Goal: Information Seeking & Learning: Learn about a topic

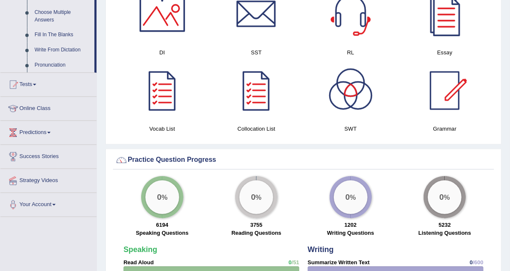
scroll to position [506, 0]
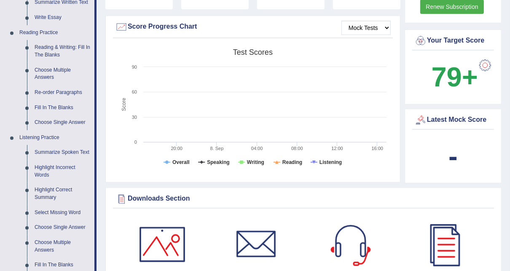
scroll to position [236, 0]
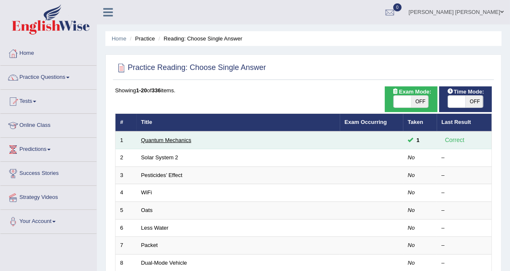
click at [163, 141] on link "Quantum Mechanics" at bounding box center [166, 140] width 50 height 6
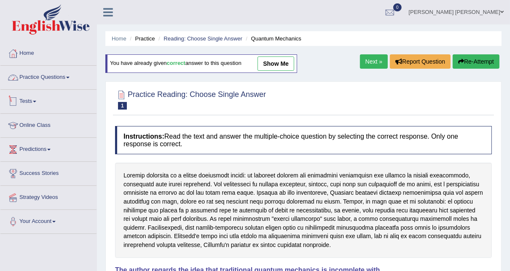
click at [68, 78] on span at bounding box center [67, 78] width 3 height 2
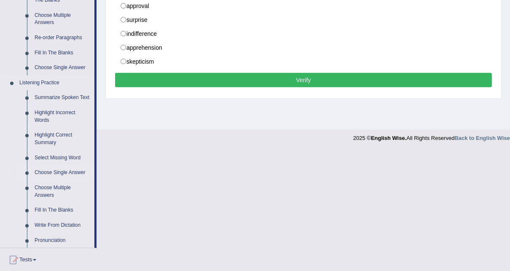
scroll to position [303, 0]
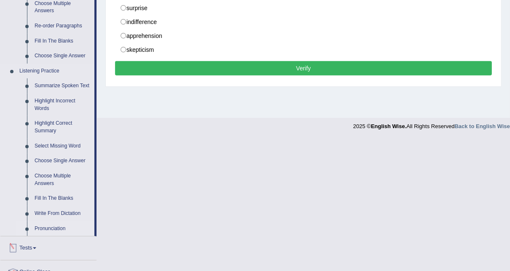
click at [46, 228] on link "Pronunciation" at bounding box center [63, 228] width 64 height 15
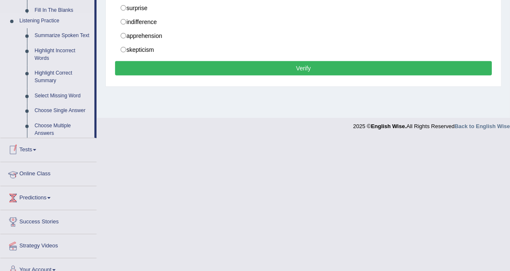
scroll to position [232, 0]
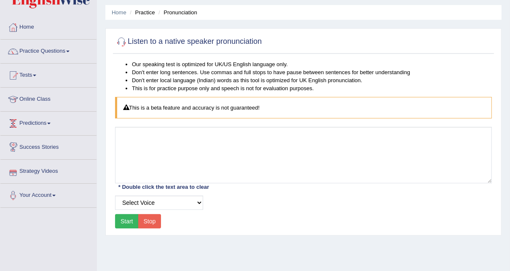
scroll to position [34, 0]
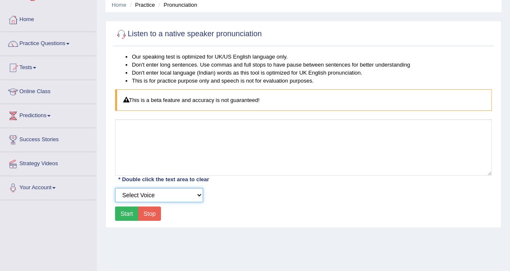
click at [178, 194] on select "Select Voice" at bounding box center [159, 195] width 88 height 14
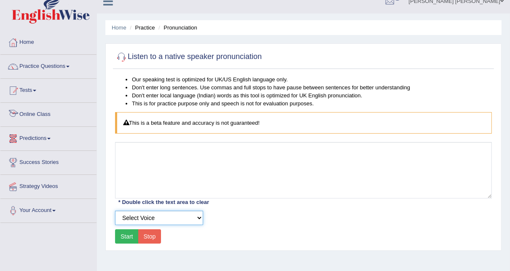
scroll to position [0, 0]
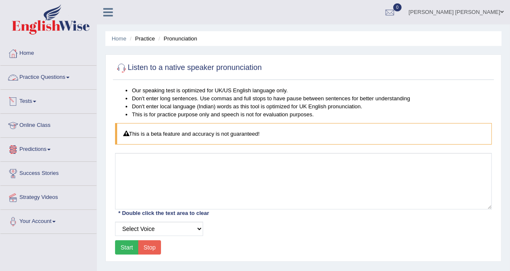
click at [54, 77] on link "Practice Questions" at bounding box center [48, 76] width 96 height 21
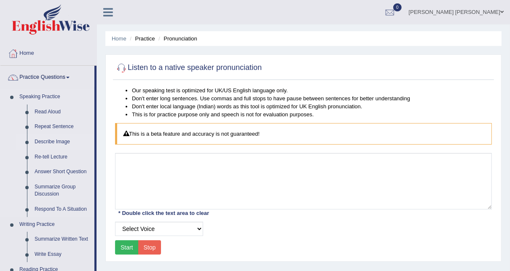
click at [59, 141] on link "Describe Image" at bounding box center [63, 141] width 64 height 15
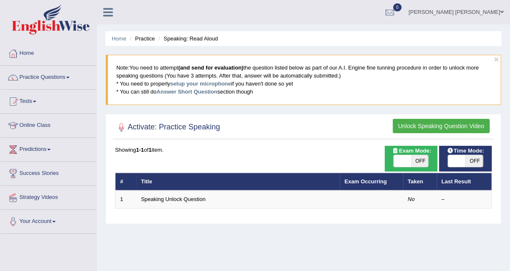
click at [37, 62] on link "Home" at bounding box center [48, 52] width 96 height 21
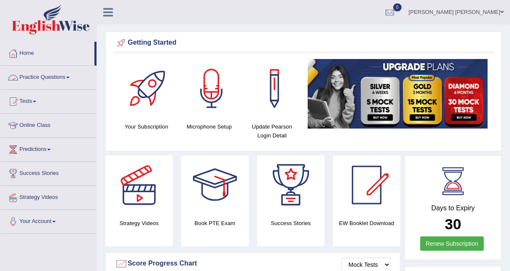
click at [47, 82] on link "Practice Questions" at bounding box center [48, 76] width 96 height 21
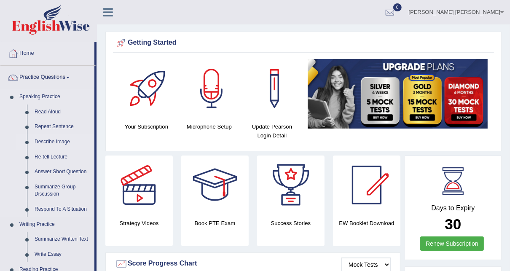
click at [48, 144] on link "Describe Image" at bounding box center [63, 141] width 64 height 15
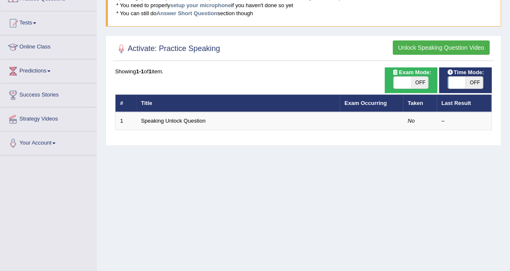
scroll to position [3, 0]
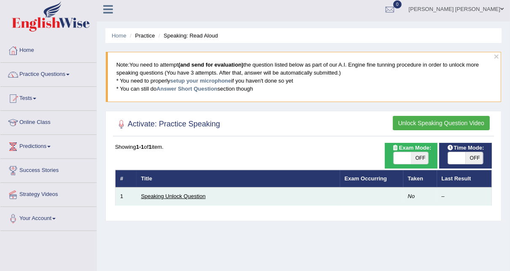
click at [175, 195] on link "Speaking Unlock Question" at bounding box center [173, 196] width 64 height 6
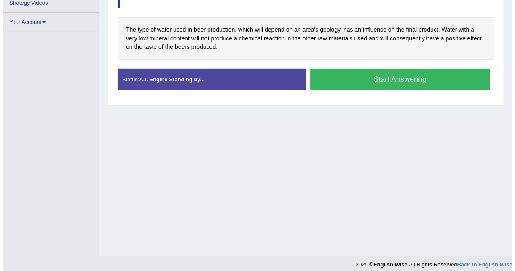
scroll to position [172, 0]
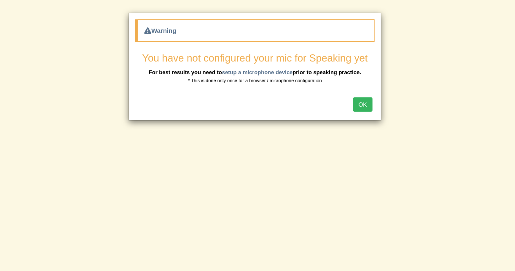
click at [368, 107] on button "OK" at bounding box center [362, 104] width 19 height 14
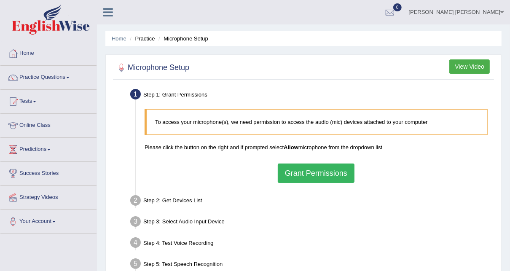
click at [315, 170] on button "Grant Permissions" at bounding box center [316, 173] width 77 height 19
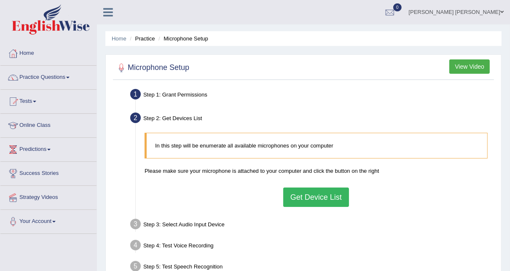
click at [322, 197] on button "Get Device List" at bounding box center [316, 197] width 66 height 19
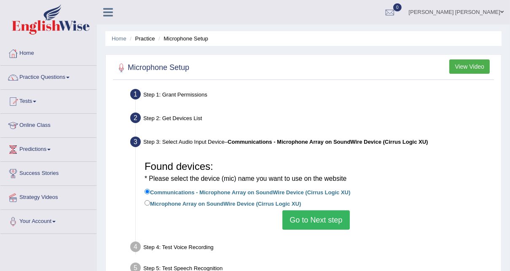
click at [327, 219] on button "Go to Next step" at bounding box center [315, 219] width 67 height 19
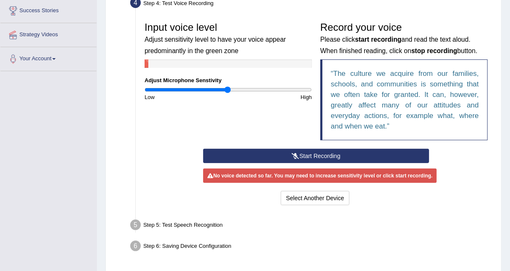
scroll to position [169, 0]
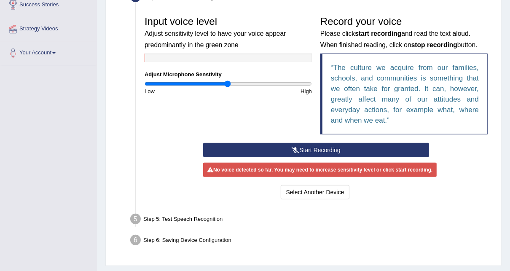
click at [278, 152] on button "Start Recording" at bounding box center [316, 150] width 226 height 14
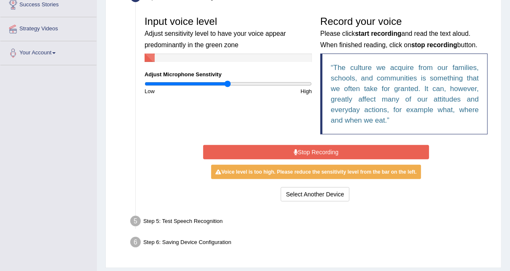
click at [358, 145] on button "Stop Recording" at bounding box center [316, 152] width 226 height 14
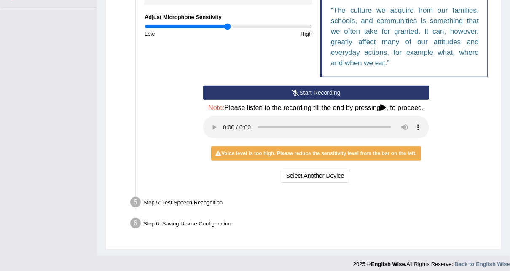
scroll to position [231, 0]
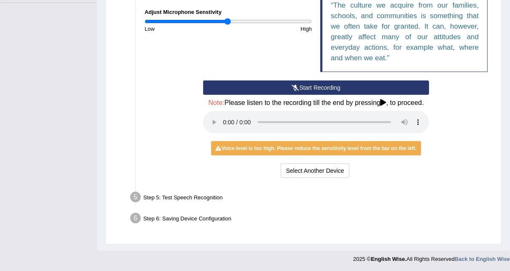
click at [387, 99] on icon at bounding box center [384, 102] width 6 height 7
click at [337, 171] on button "Select Another Device" at bounding box center [315, 171] width 69 height 14
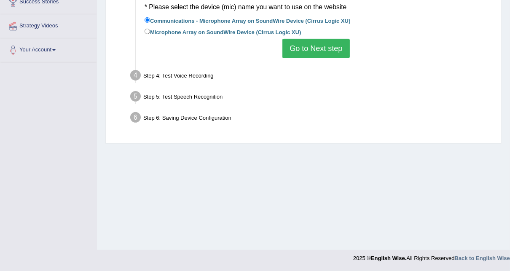
click at [327, 44] on button "Go to Next step" at bounding box center [315, 48] width 67 height 19
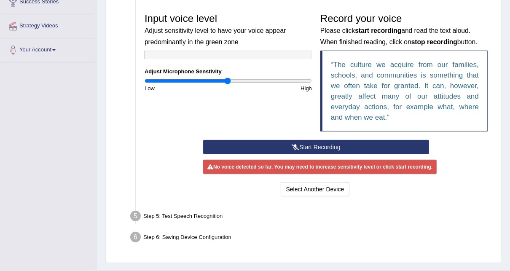
click at [317, 148] on button "Start Recording" at bounding box center [316, 147] width 226 height 14
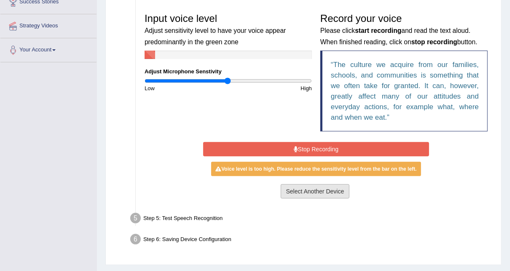
click at [316, 192] on button "Select Another Device" at bounding box center [315, 191] width 69 height 14
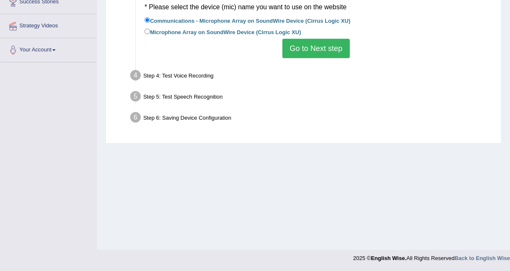
click at [300, 46] on button "Go to Next step" at bounding box center [315, 48] width 67 height 19
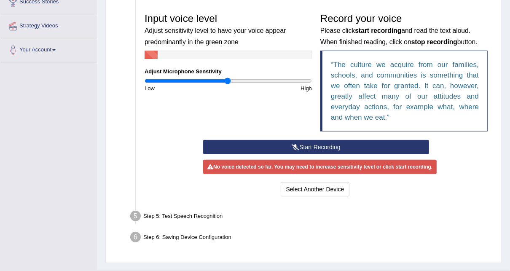
click at [305, 147] on button "Start Recording" at bounding box center [316, 147] width 226 height 14
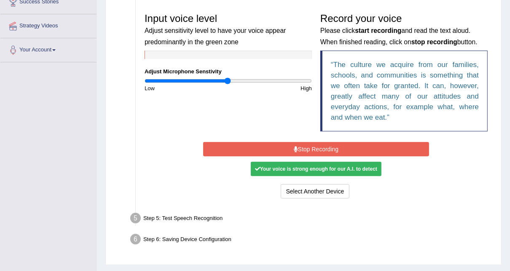
click at [313, 150] on button "Stop Recording" at bounding box center [316, 149] width 226 height 14
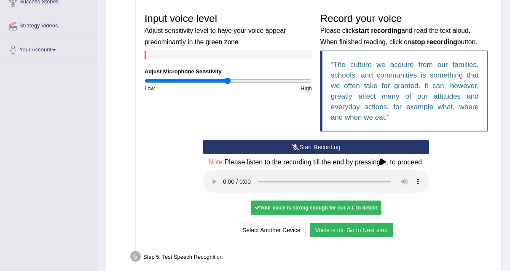
click at [352, 233] on button "Voice is ok. Go to Next step" at bounding box center [351, 230] width 83 height 14
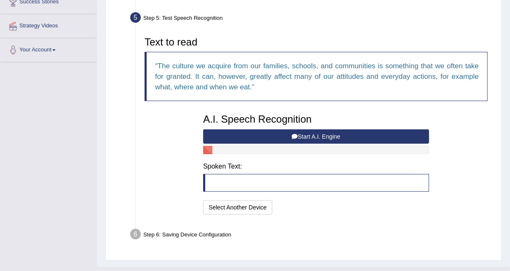
click at [333, 133] on button "Start A.I. Engine" at bounding box center [316, 136] width 226 height 14
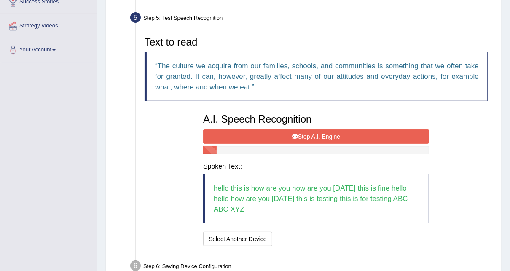
click at [308, 135] on button "Stop A.I. Engine" at bounding box center [316, 136] width 226 height 14
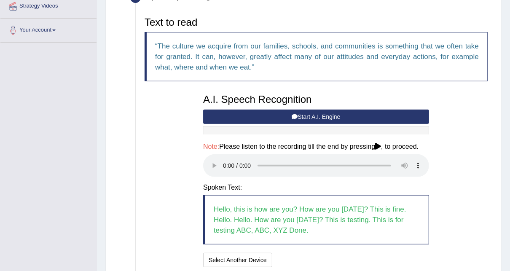
scroll to position [205, 0]
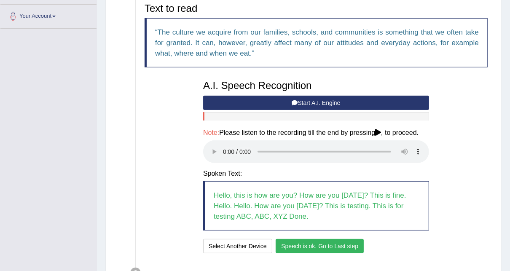
click at [336, 244] on button "Speech is ok. Go to Last step" at bounding box center [320, 246] width 88 height 14
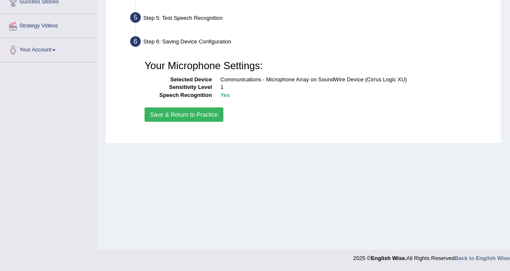
click at [204, 113] on button "Save & Return to Practice" at bounding box center [184, 114] width 79 height 14
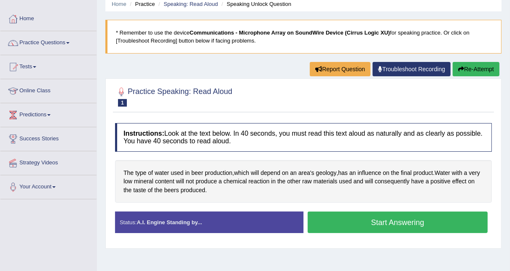
scroll to position [34, 0]
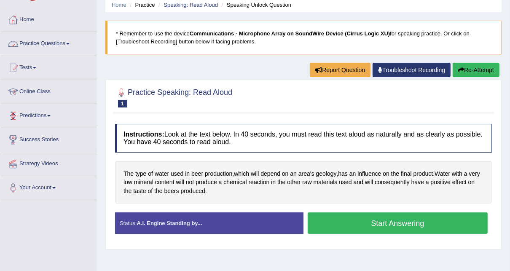
click at [42, 40] on link "Practice Questions" at bounding box center [48, 42] width 96 height 21
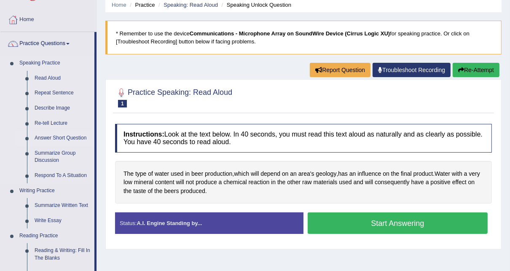
click at [58, 139] on link "Answer Short Question" at bounding box center [63, 138] width 64 height 15
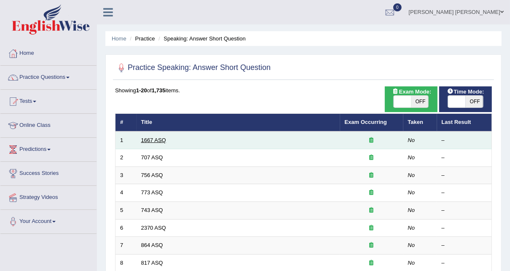
click at [164, 140] on link "1667 ASQ" at bounding box center [153, 140] width 25 height 6
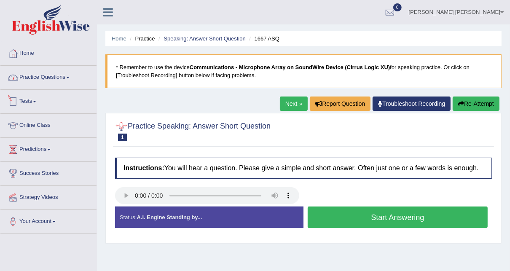
click at [37, 80] on link "Practice Questions" at bounding box center [48, 76] width 96 height 21
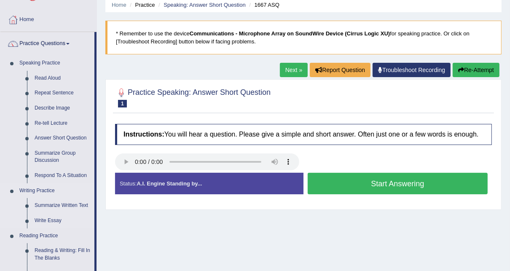
scroll to position [67, 0]
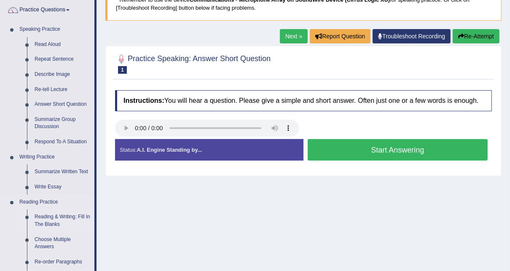
click at [61, 216] on link "Reading & Writing: Fill In The Blanks" at bounding box center [63, 220] width 64 height 22
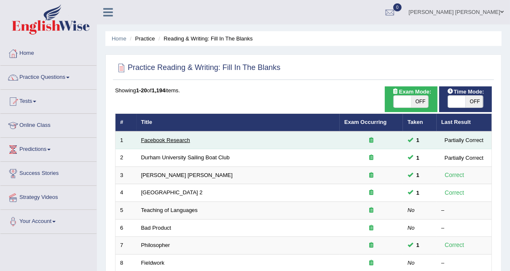
click at [161, 137] on link "Facebook Research" at bounding box center [165, 140] width 49 height 6
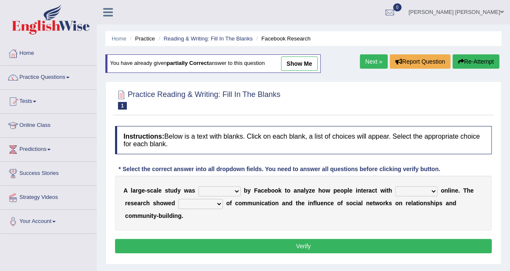
drag, startPoint x: 0, startPoint y: 0, endPoint x: 255, endPoint y: 165, distance: 304.2
click at [255, 165] on div "* Select the correct answer into all dropdown fields. You need to answer all qu…" at bounding box center [279, 169] width 329 height 9
click at [211, 189] on select "surveyed had asked made" at bounding box center [220, 191] width 42 height 10
select select "made"
click at [199, 186] on select "surveyed had asked made" at bounding box center [220, 191] width 42 height 10
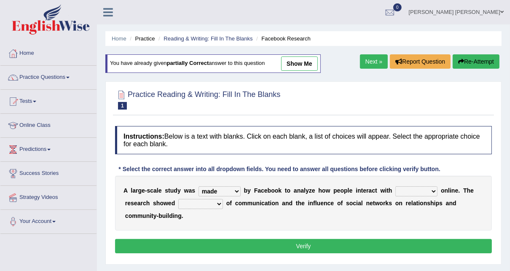
click at [406, 191] on select "together all each other another" at bounding box center [416, 191] width 42 height 10
select select "each other"
click at [395, 186] on select "together all each other another" at bounding box center [416, 191] width 42 height 10
click at [189, 199] on select "advantages standards fellowships patterns" at bounding box center [200, 204] width 45 height 10
select select "patterns"
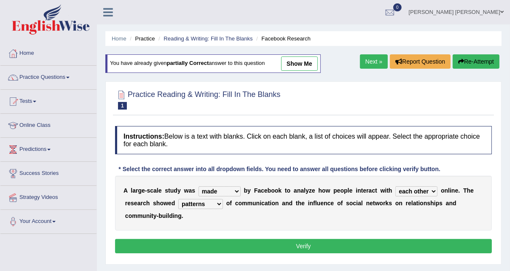
click at [178, 199] on select "advantages standards fellowships patterns" at bounding box center [200, 204] width 45 height 10
click at [273, 239] on button "Verify" at bounding box center [303, 246] width 377 height 14
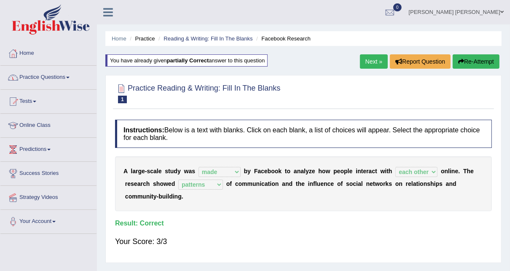
click at [354, 57] on div "Home Practice Reading & Writing: Fill In The Blanks Facebook Research You have …" at bounding box center [303, 210] width 413 height 421
click at [366, 59] on link "Next »" at bounding box center [374, 61] width 28 height 14
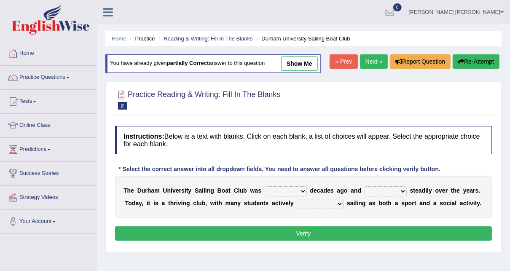
click at [279, 191] on select "found fund founded find" at bounding box center [286, 191] width 42 height 10
select select "founded"
click at [265, 186] on select "found fund founded find" at bounding box center [286, 191] width 42 height 10
click at [365, 193] on select "grow growing has grown grown" at bounding box center [386, 191] width 42 height 10
select select "grown"
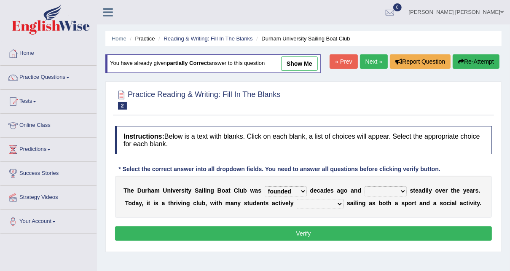
click at [365, 186] on select "grow growing has grown grown" at bounding box center [386, 191] width 42 height 10
click at [303, 204] on select "enjoy enjoyed are enjoying enjoying" at bounding box center [320, 204] width 47 height 10
select select "enjoying"
click at [297, 199] on select "enjoy enjoyed are enjoying enjoying" at bounding box center [320, 204] width 47 height 10
click at [297, 200] on select "enjoy enjoyed are enjoying enjoying" at bounding box center [320, 204] width 47 height 10
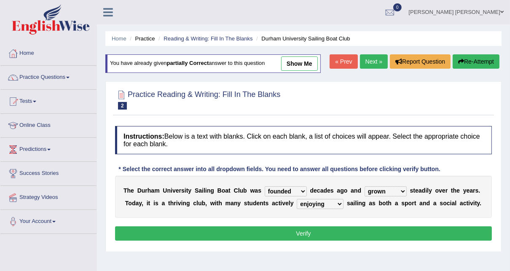
click at [297, 200] on select "enjoy enjoyed are enjoying enjoying" at bounding box center [320, 204] width 47 height 10
click at [268, 191] on select "found fund founded find" at bounding box center [286, 191] width 42 height 10
click at [265, 186] on select "found fund founded find" at bounding box center [286, 191] width 42 height 10
click at [370, 195] on select "grow growing has grown grown" at bounding box center [386, 191] width 42 height 10
click at [365, 186] on select "grow growing has grown grown" at bounding box center [386, 191] width 42 height 10
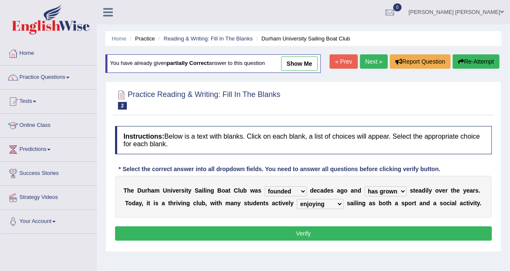
click at [297, 204] on select "enjoy enjoyed are enjoying enjoying" at bounding box center [320, 204] width 47 height 10
click at [386, 192] on select "grow growing has grown grown" at bounding box center [386, 191] width 42 height 10
select select "grown"
click at [365, 186] on select "grow growing has grown grown" at bounding box center [386, 191] width 42 height 10
click at [373, 228] on button "Verify" at bounding box center [303, 233] width 377 height 14
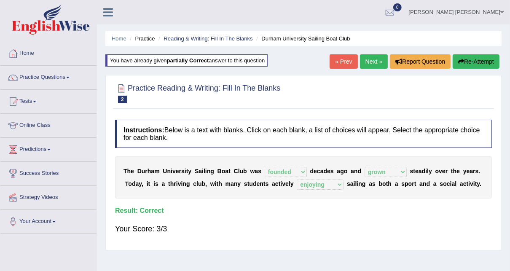
drag, startPoint x: 515, startPoint y: 193, endPoint x: 309, endPoint y: 246, distance: 212.0
click at [309, 246] on div "Practice Reading & Writing: Fill In The Blanks 2 Durham University Sailing Boat…" at bounding box center [303, 162] width 396 height 175
click at [378, 61] on link "Next »" at bounding box center [374, 61] width 28 height 14
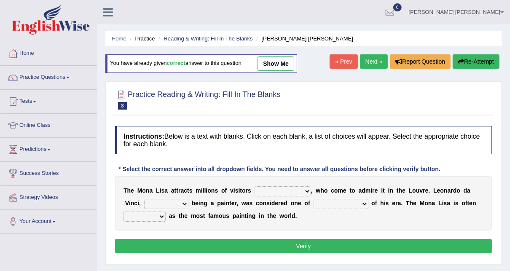
click at [280, 189] on select "around the year the all year all year round per year" at bounding box center [283, 191] width 56 height 10
click at [252, 173] on div "* Select the correct answer into all dropdown fields. You need to answer all qu…" at bounding box center [279, 169] width 329 height 9
click at [152, 200] on select "rather than as much as as well as as long as" at bounding box center [166, 204] width 44 height 10
click at [314, 200] on select "better artists artist the better artist the best artists" at bounding box center [341, 204] width 55 height 10
select select "the best artists"
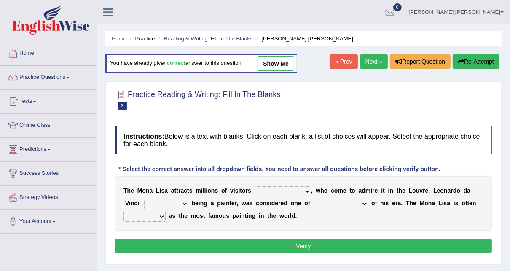
click at [314, 199] on select "better artists artist the better artist the best artists" at bounding box center [341, 204] width 55 height 10
click at [156, 199] on select "rather than as much as as well as as long as" at bounding box center [166, 204] width 44 height 10
select select "rather than"
click at [144, 199] on select "rather than as much as as well as as long as" at bounding box center [166, 204] width 44 height 10
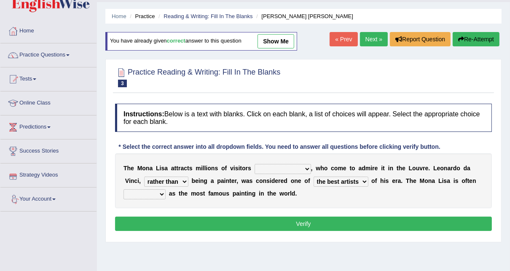
scroll to position [34, 0]
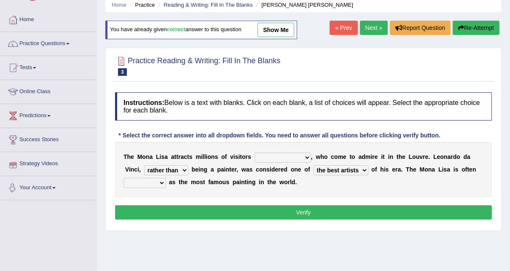
click at [273, 183] on div "T h e M o n a L i s a a t t r a c t s m i l l i o n s o f v i s i t o r s aroun…" at bounding box center [303, 169] width 377 height 55
click at [494, 207] on div "Practice Reading & Writing: Fill In The Blanks 3 Mona Lisa Instructions: Below …" at bounding box center [303, 139] width 396 height 183
click at [287, 159] on select "around the year the all year all year round per year" at bounding box center [283, 158] width 56 height 10
select select "per year"
click at [255, 153] on select "around the year the all year all year round per year" at bounding box center [283, 158] width 56 height 10
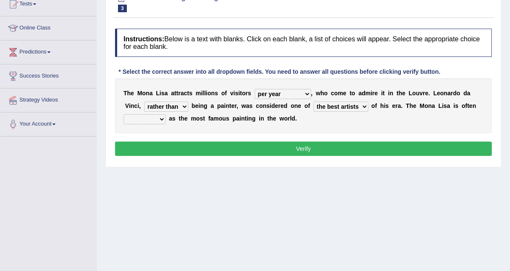
scroll to position [135, 0]
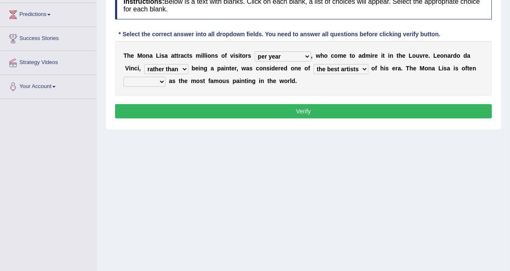
click at [166, 77] on select "classified suggested predicted described" at bounding box center [144, 82] width 42 height 10
select select "described"
click at [166, 77] on select "classified suggested predicted described" at bounding box center [144, 82] width 42 height 10
click at [144, 66] on select "rather than as much as as well as as long as" at bounding box center [166, 69] width 44 height 10
drag, startPoint x: 122, startPoint y: 54, endPoint x: 260, endPoint y: 81, distance: 140.3
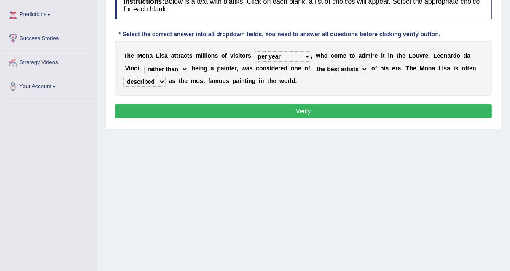
click at [238, 83] on div "T h e M o n a L i s a a t t r a c t s m i l l i o n s o f v i s i t o r s aroun…" at bounding box center [303, 68] width 377 height 55
drag, startPoint x: 260, startPoint y: 80, endPoint x: 125, endPoint y: 43, distance: 140.3
click at [126, 43] on div "T h e M o n a L i s a a t t r a c t s m i l l i o n s o f v i s i t o r s aroun…" at bounding box center [303, 68] width 377 height 55
drag, startPoint x: 123, startPoint y: 51, endPoint x: 173, endPoint y: 69, distance: 53.1
click at [171, 70] on div "T h e M o n a L i s a a t t r a c t s m i l l i o n s o f v i s i t o r s aroun…" at bounding box center [303, 68] width 377 height 55
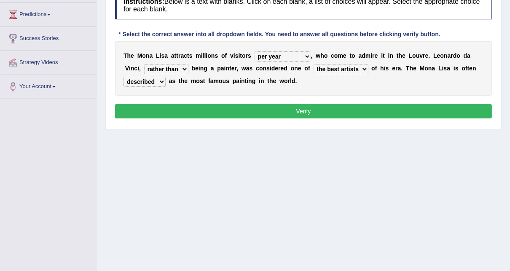
drag, startPoint x: 123, startPoint y: 49, endPoint x: 280, endPoint y: 89, distance: 162.3
click at [217, 89] on div "T h e M o n a L i s a a t t r a c t s m i l l i o n s o f v i s i t o r s aroun…" at bounding box center [303, 68] width 377 height 55
drag, startPoint x: 311, startPoint y: 95, endPoint x: 160, endPoint y: 48, distance: 157.5
click at [165, 58] on div "T h e M o n a L i s a a t t r a c t s m i l l i o n s o f v i s i t o r s aroun…" at bounding box center [303, 68] width 377 height 55
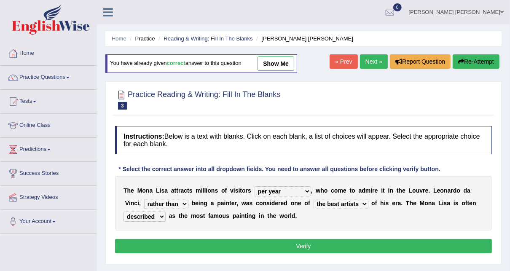
scroll to position [34, 0]
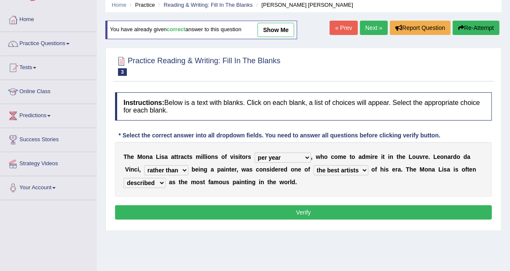
click at [291, 213] on button "Verify" at bounding box center [303, 212] width 377 height 14
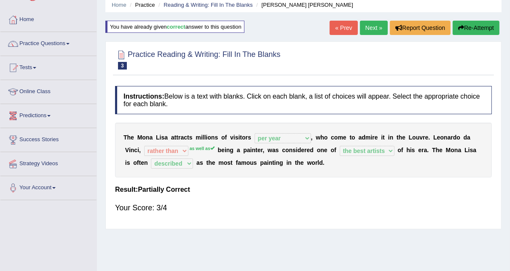
click at [367, 28] on link "Next »" at bounding box center [374, 28] width 28 height 14
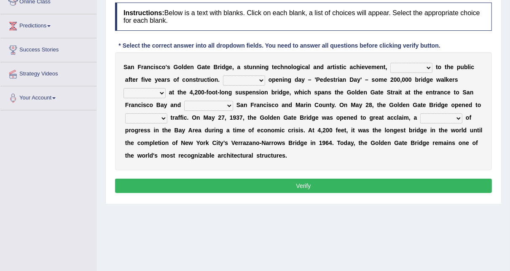
scroll to position [135, 0]
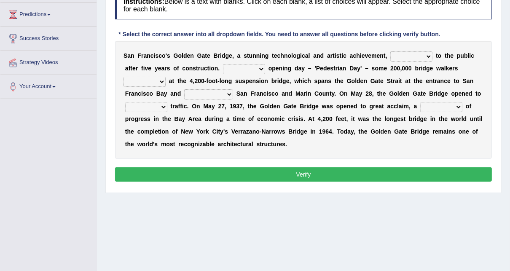
click at [390, 59] on select "opens closes appears equals" at bounding box center [411, 56] width 42 height 10
drag, startPoint x: 316, startPoint y: 80, endPoint x: 286, endPoint y: 73, distance: 30.7
click at [393, 80] on b "r" at bounding box center [394, 81] width 2 height 7
drag, startPoint x: 124, startPoint y: 56, endPoint x: 217, endPoint y: 51, distance: 92.5
click at [185, 53] on div "S a n F r a n c i s c o ' [PERSON_NAME] G a t e B r i d g e , a s t u n n i n g…" at bounding box center [303, 100] width 377 height 118
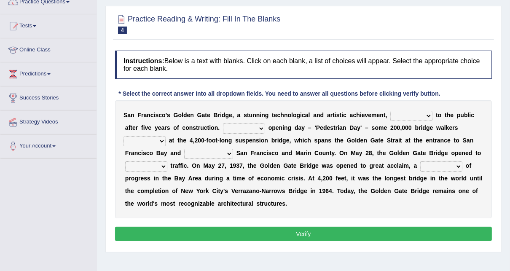
scroll to position [34, 0]
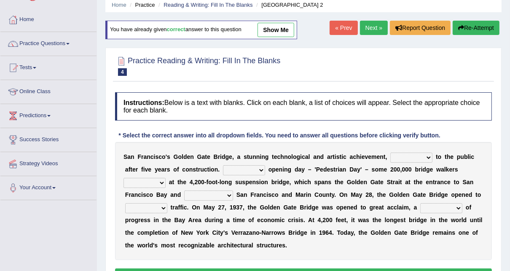
click at [272, 31] on link "show me" at bounding box center [276, 30] width 37 height 14
select select "opens"
select select "On"
select select "marveled"
select select "connects"
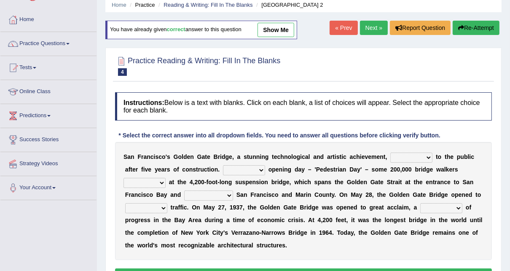
select select "vehicular"
select select "symbol"
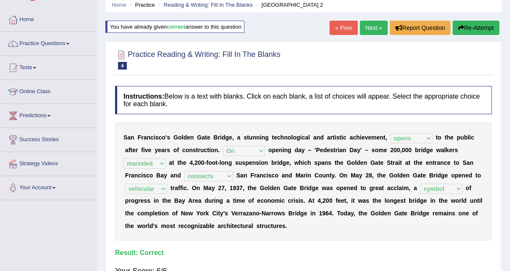
scroll to position [0, 0]
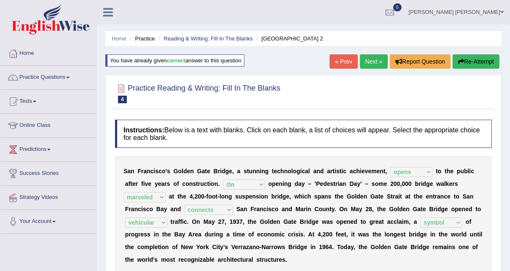
click at [373, 59] on link "Next »" at bounding box center [374, 61] width 28 height 14
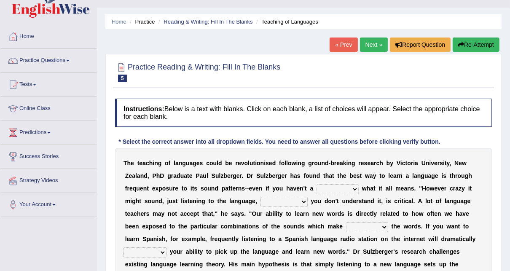
scroll to position [34, 0]
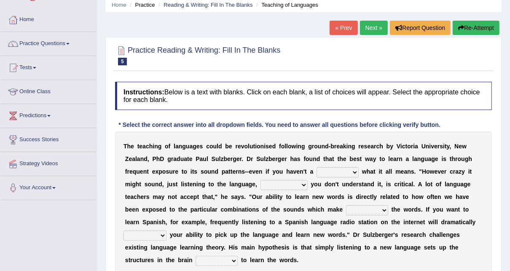
click at [317, 169] on select "dew claw clue due" at bounding box center [338, 172] width 42 height 10
select select "clue"
click at [317, 167] on select "dew claw clue due" at bounding box center [338, 172] width 42 height 10
click at [260, 184] on select "but also all together even though if so" at bounding box center [283, 185] width 47 height 10
select select "even though"
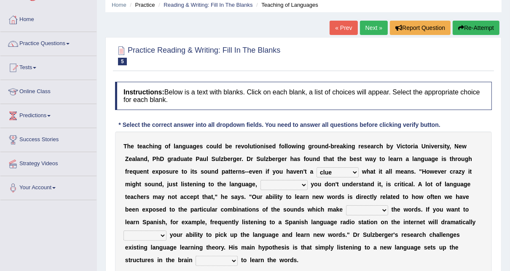
click at [260, 180] on select "but also all together even though if so" at bounding box center [283, 185] width 47 height 10
click at [346, 211] on select "down up of on" at bounding box center [367, 210] width 42 height 10
select select "up"
click at [346, 205] on select "down up of on" at bounding box center [367, 210] width 42 height 10
click at [166, 231] on select "evaluate exaggerate describe boost" at bounding box center [144, 236] width 43 height 10
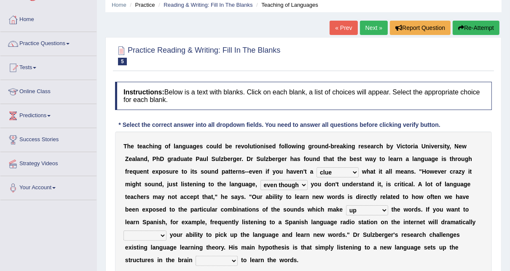
select select "boost"
click at [166, 231] on select "evaluate exaggerate describe boost" at bounding box center [144, 236] width 43 height 10
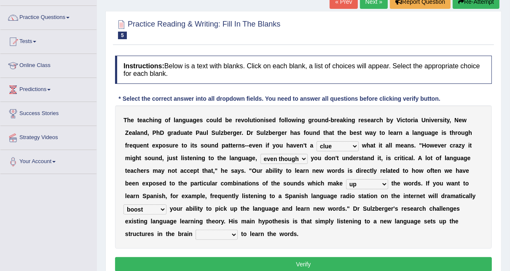
scroll to position [67, 0]
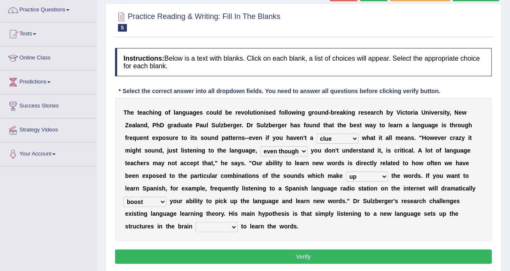
click at [297, 208] on div "T h e t e a c h i n g o f l a n g u a g e s c o u l d b e r e v o l u t i o n i…" at bounding box center [303, 169] width 377 height 143
click at [238, 222] on select "requiring required directed to require" at bounding box center [217, 227] width 42 height 10
select select "required"
click at [238, 222] on select "requiring required directed to require" at bounding box center [217, 227] width 42 height 10
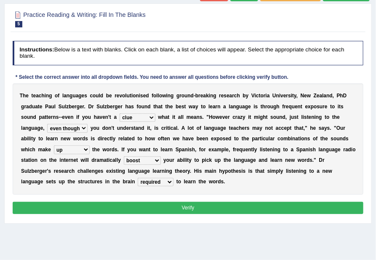
click at [161, 156] on select "evaluate exaggerate describe boost" at bounding box center [142, 160] width 37 height 8
click at [184, 202] on button "Verify" at bounding box center [189, 208] width 352 height 12
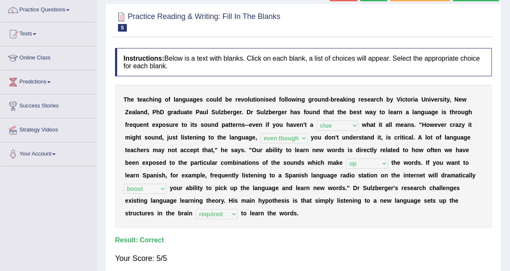
scroll to position [0, 0]
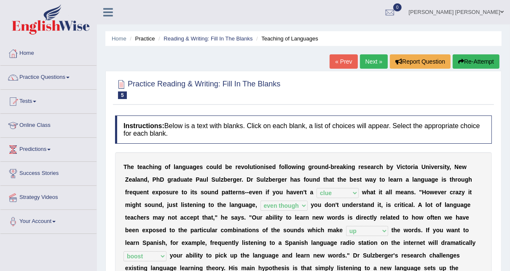
click at [377, 61] on link "Next »" at bounding box center [374, 61] width 28 height 14
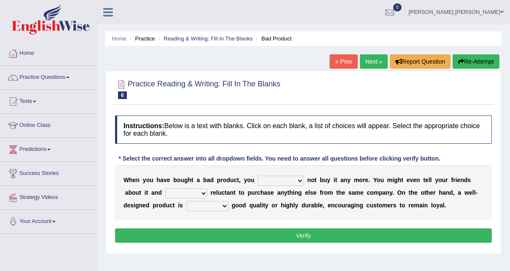
click at [287, 182] on select "would have should have should" at bounding box center [281, 181] width 46 height 10
click at [373, 183] on div "W h e n y o u h a v e b o u g h t a b a d p r o d u c t , y o u would have shou…" at bounding box center [303, 192] width 377 height 55
click at [165, 191] on select "is are be being" at bounding box center [186, 193] width 42 height 10
select select "be"
click at [165, 188] on select "is are be being" at bounding box center [186, 193] width 42 height 10
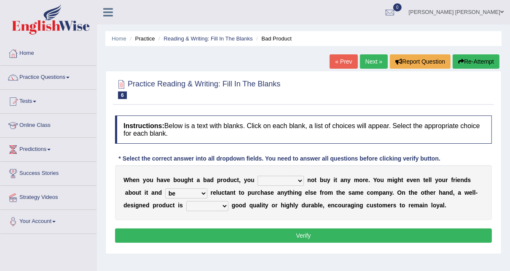
click at [186, 208] on select "both also neither either" at bounding box center [207, 206] width 42 height 10
select select "either"
click at [186, 201] on select "both also neither either" at bounding box center [207, 206] width 42 height 10
click at [285, 183] on select "would have should have should" at bounding box center [281, 181] width 46 height 10
select select "should"
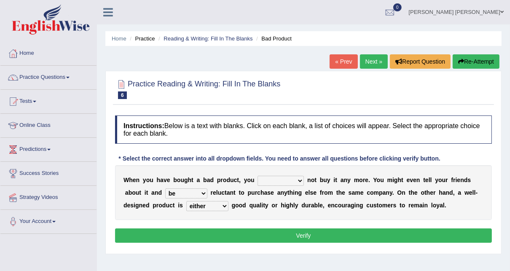
click at [258, 176] on select "would have should have should" at bounding box center [281, 181] width 46 height 10
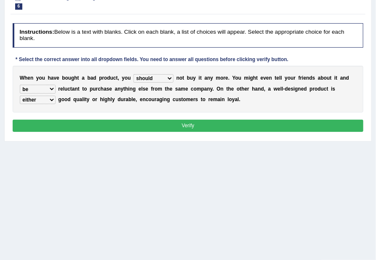
scroll to position [135, 0]
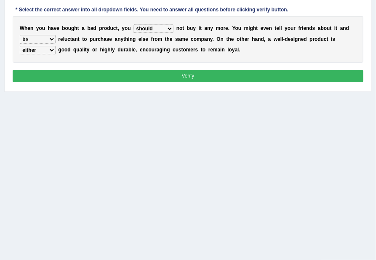
click at [322, 172] on div "Home Practice Reading & Writing: Fill In The Blanks Bad Product « Prev Next » R…" at bounding box center [188, 75] width 376 height 421
click at [232, 80] on button "Verify" at bounding box center [189, 76] width 352 height 12
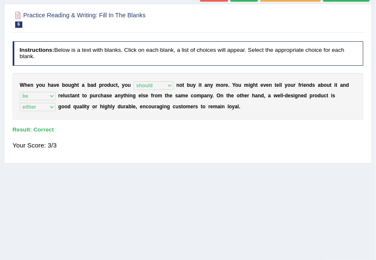
scroll to position [22, 0]
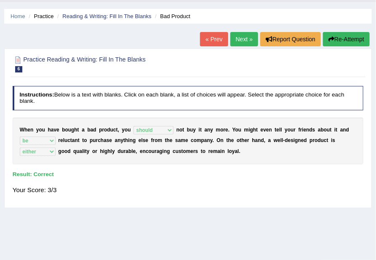
click at [242, 38] on link "Next »" at bounding box center [245, 39] width 28 height 14
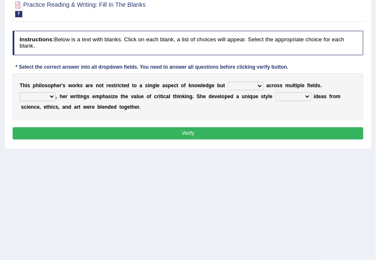
scroll to position [101, 0]
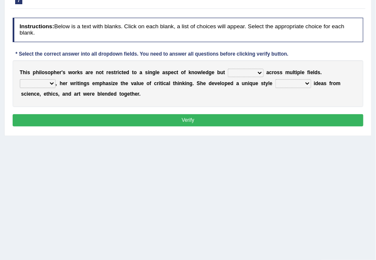
click at [228, 70] on select "constrain contain assemble extend" at bounding box center [246, 73] width 36 height 8
select select "extend"
click at [228, 69] on select "constrain contain assemble extend" at bounding box center [246, 73] width 36 height 8
click at [56, 79] on select "Rather So Moreover Likely" at bounding box center [38, 83] width 36 height 8
click at [150, 81] on b "f" at bounding box center [151, 84] width 2 height 6
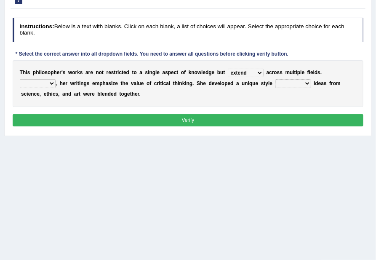
drag, startPoint x: 229, startPoint y: 83, endPoint x: 226, endPoint y: 128, distance: 45.3
click at [226, 128] on div "Instructions: Below is a text with blanks. Click on each blank, a list of choic…" at bounding box center [188, 73] width 355 height 118
select select "in which"
click at [276, 79] on select "in that that which in which" at bounding box center [294, 83] width 36 height 8
click at [328, 67] on div "T h i s p h i l o s o p h e r ' s w o r k s a r e n o t r e s t r i c t e d t o…" at bounding box center [189, 83] width 352 height 47
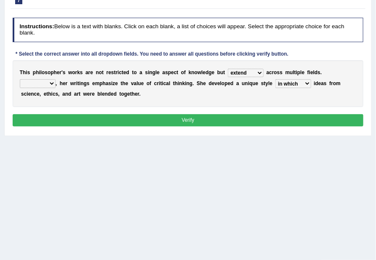
click at [56, 79] on select "Rather So Moreover Likely" at bounding box center [38, 83] width 36 height 8
select select "Moreover"
click at [56, 79] on select "Rather So Moreover Likely" at bounding box center [38, 83] width 36 height 8
click at [302, 161] on div "Home Practice Reading & Writing: Fill In The Blanks Philosopher You have alread…" at bounding box center [188, 109] width 376 height 421
click at [223, 120] on button "Verify" at bounding box center [189, 120] width 352 height 12
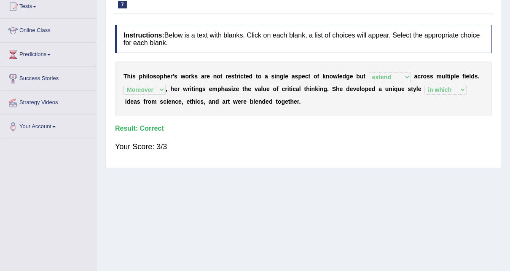
scroll to position [0, 0]
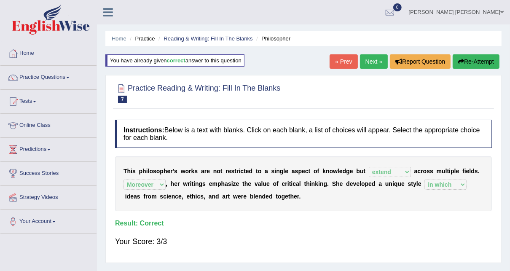
click at [373, 56] on link "Next »" at bounding box center [374, 61] width 28 height 14
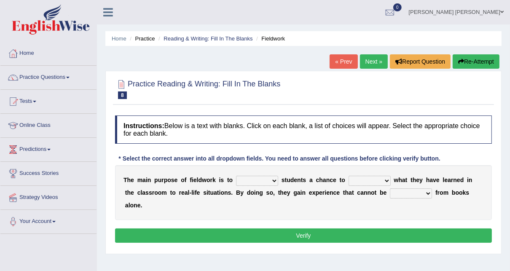
click at [247, 180] on select "resemble stow rave offer" at bounding box center [257, 181] width 42 height 10
select select "offer"
click at [236, 176] on select "resemble stow rave offer" at bounding box center [257, 181] width 42 height 10
click at [353, 178] on select "compare align apply dismount" at bounding box center [370, 181] width 42 height 10
select select "apply"
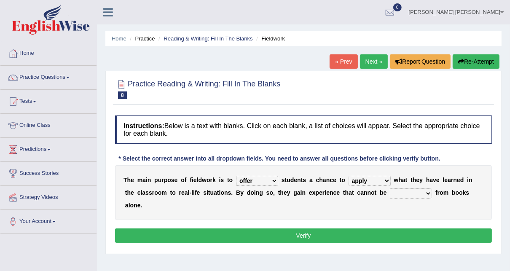
click at [349, 176] on select "compare align apply dismount" at bounding box center [370, 181] width 42 height 10
click at [390, 192] on select "originated prepared obtained touted" at bounding box center [411, 193] width 42 height 10
select select "obtained"
click at [390, 188] on select "originated prepared obtained touted" at bounding box center [411, 193] width 42 height 10
click at [343, 228] on button "Verify" at bounding box center [303, 235] width 377 height 14
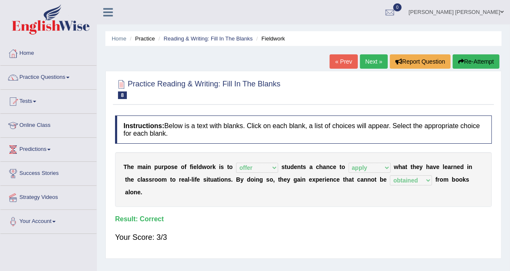
click at [370, 59] on link "Next »" at bounding box center [374, 61] width 28 height 14
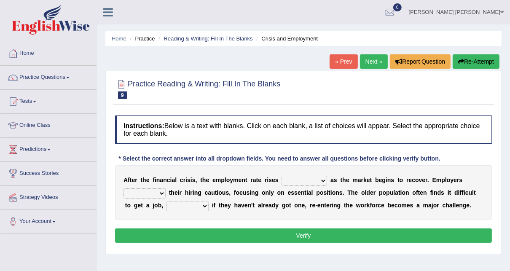
click at [302, 183] on select "normally conversely strenuously sharply" at bounding box center [305, 181] width 46 height 10
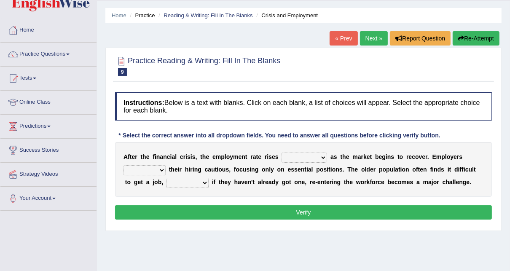
scroll to position [34, 0]
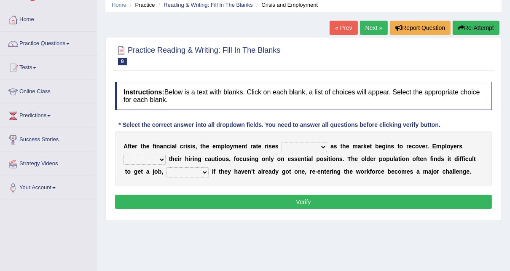
click at [161, 157] on select "keeping kept keep are kept" at bounding box center [144, 160] width 42 height 10
select select "keep"
click at [123, 155] on select "keeping kept keep are kept" at bounding box center [144, 160] width 42 height 10
click at [173, 173] on select "although while then because" at bounding box center [187, 172] width 42 height 10
select select "because"
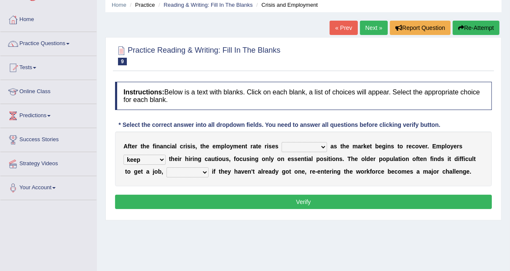
click at [166, 167] on select "although while then because" at bounding box center [187, 172] width 42 height 10
click at [306, 146] on select "normally conversely strenuously sharply" at bounding box center [305, 147] width 46 height 10
select select "sharply"
click at [282, 142] on select "normally conversely strenuously sharply" at bounding box center [305, 147] width 46 height 10
click at [280, 199] on button "Verify" at bounding box center [303, 202] width 377 height 14
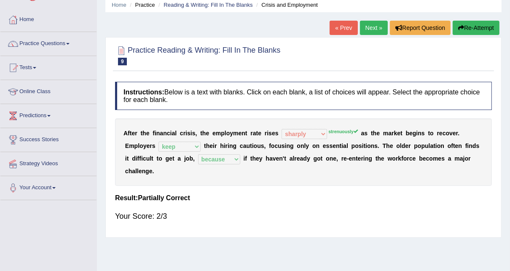
click at [375, 29] on link "Next »" at bounding box center [374, 28] width 28 height 14
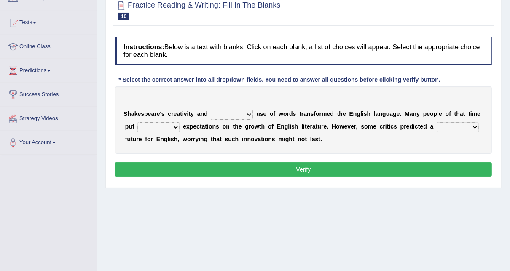
scroll to position [101, 0]
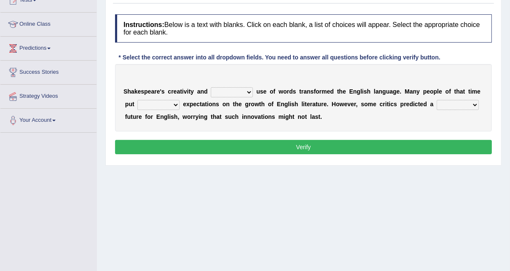
click at [235, 90] on select "idealized intensive fancied inventive" at bounding box center [232, 92] width 42 height 10
click at [437, 102] on select "monetary promising irresistible daunting" at bounding box center [458, 105] width 42 height 10
click at [434, 83] on div "S h a k e s p e a r e ' s c r e a t i v i t y a n d idealized intensive fancied…" at bounding box center [303, 97] width 377 height 67
click at [161, 104] on select "wide much high more" at bounding box center [158, 105] width 42 height 10
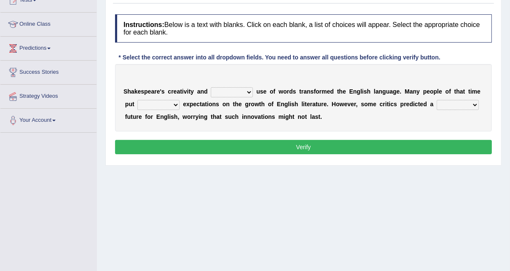
click at [223, 93] on select "idealized intensive fancied inventive" at bounding box center [232, 92] width 42 height 10
click at [309, 111] on div "S h a k e s p e a r e ' s c r e a t i v i t y a n d idealized intensive fancied…" at bounding box center [303, 97] width 377 height 67
click at [164, 105] on select "wide much high more" at bounding box center [158, 105] width 42 height 10
select select "high"
click at [137, 100] on select "wide much high more" at bounding box center [158, 105] width 42 height 10
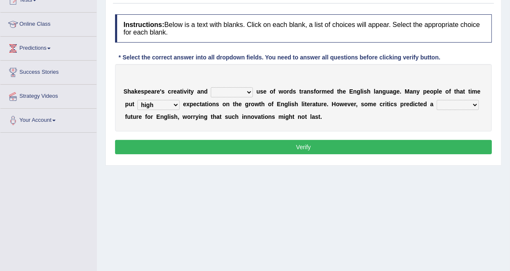
click at [437, 107] on select "monetary promising irresistible daunting" at bounding box center [458, 105] width 42 height 10
click at [160, 108] on select "wide much high more" at bounding box center [158, 105] width 42 height 10
click at [242, 118] on b "i" at bounding box center [243, 116] width 2 height 7
click at [438, 107] on select "monetary promising irresistible daunting" at bounding box center [458, 105] width 42 height 10
select select "promising"
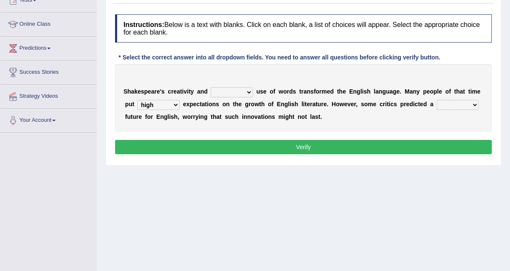
click at [437, 100] on select "monetary promising irresistible daunting" at bounding box center [458, 105] width 42 height 10
click at [439, 105] on select "monetary promising irresistible daunting" at bounding box center [458, 105] width 42 height 10
click at [339, 122] on div "S h a k e s p e a r e ' s c r e a t i v i t y a n d idealized intensive fancied…" at bounding box center [303, 97] width 377 height 67
click at [226, 88] on select "idealized intensive fancied inventive" at bounding box center [232, 92] width 42 height 10
select select "intensive"
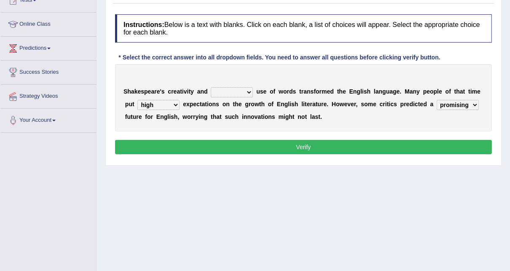
click at [211, 87] on select "idealized intensive fancied inventive" at bounding box center [232, 92] width 42 height 10
click at [261, 140] on button "Verify" at bounding box center [303, 147] width 377 height 14
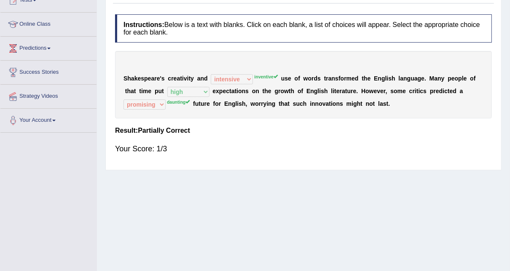
scroll to position [0, 0]
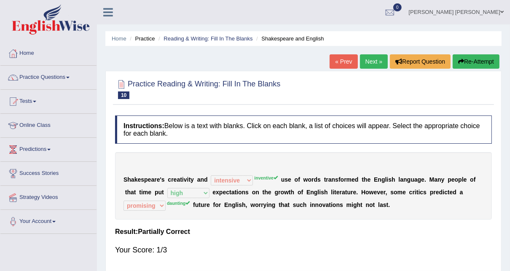
click at [365, 55] on link "Next »" at bounding box center [374, 61] width 28 height 14
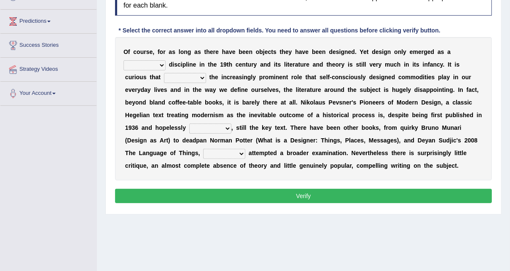
scroll to position [135, 0]
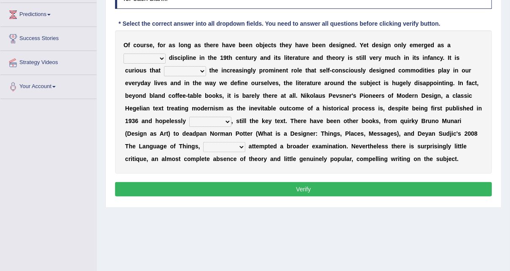
click at [166, 54] on select "bilateral ubiquitous foremost dedicated" at bounding box center [144, 59] width 42 height 10
click at [294, 72] on b "o" at bounding box center [296, 70] width 4 height 7
click at [166, 54] on select "bilateral ubiquitous foremost dedicated" at bounding box center [144, 59] width 42 height 10
select select "dedicated"
click at [166, 54] on select "bilateral ubiquitous foremost dedicated" at bounding box center [144, 59] width 42 height 10
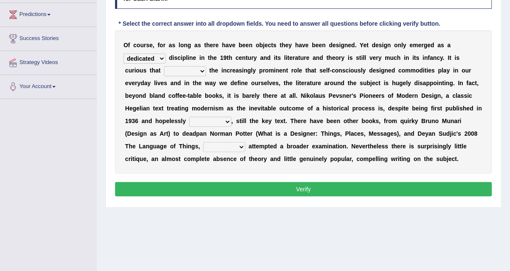
click at [206, 66] on select "since despite within through" at bounding box center [185, 71] width 42 height 10
select select "despite"
click at [206, 66] on select "since despite within through" at bounding box center [185, 71] width 42 height 10
click at [231, 117] on select "dates dating date dated" at bounding box center [210, 122] width 42 height 10
click at [280, 140] on div "O f c o u r s e , f o r a s l o n g a s t h e r e h a v e b e e n o b j e c t s…" at bounding box center [303, 101] width 377 height 143
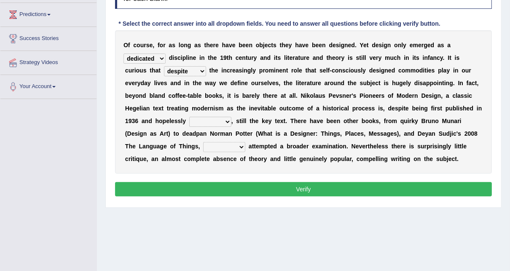
click at [245, 142] on select "which then however as" at bounding box center [224, 147] width 42 height 10
select select "which"
click at [245, 142] on select "which then however as" at bounding box center [224, 147] width 42 height 10
click at [231, 117] on select "dates dating date dated" at bounding box center [210, 122] width 42 height 10
click at [333, 110] on b "o" at bounding box center [335, 108] width 4 height 7
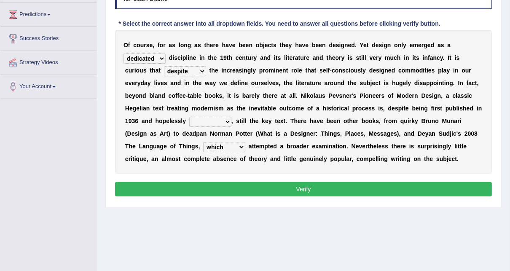
click at [231, 117] on select "dates dating date dated" at bounding box center [210, 122] width 42 height 10
select select "dated"
click at [231, 117] on select "dates dating date dated" at bounding box center [210, 122] width 42 height 10
click at [331, 185] on button "Verify" at bounding box center [303, 189] width 377 height 14
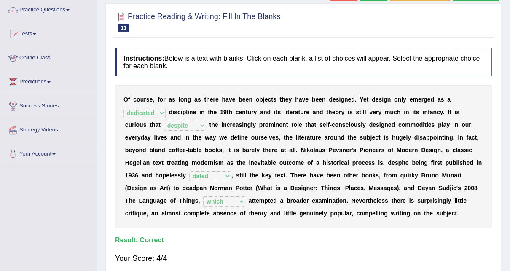
scroll to position [0, 0]
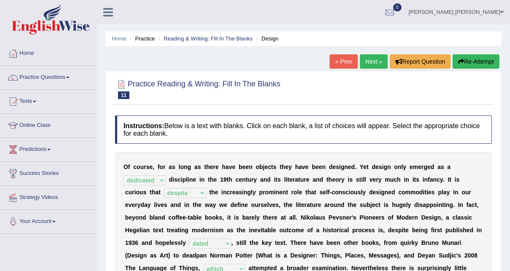
click at [377, 62] on link "Next »" at bounding box center [374, 61] width 28 height 14
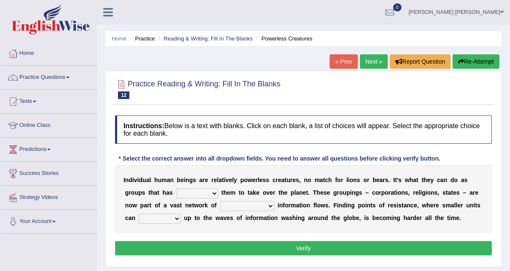
click at [176, 194] on select "enabled contended embodied conjured" at bounding box center [197, 193] width 42 height 10
select select "enabled"
click at [176, 188] on select "enabled contended embodied conjured" at bounding box center [197, 193] width 42 height 10
click at [156, 187] on div "I n d i v i d u a l h u m a n b e i n g s a r e r e l a t i v e l y p o w e r l…" at bounding box center [303, 198] width 377 height 67
click at [176, 194] on select "enabled contended embodied conjured" at bounding box center [197, 193] width 42 height 10
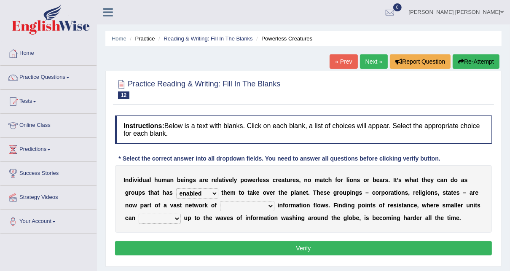
click at [176, 194] on select "enabled contended embodied conjured" at bounding box center [197, 193] width 42 height 10
click at [220, 207] on select "interconnected overlapping fastened exploited" at bounding box center [247, 206] width 54 height 10
select select "fastened"
click at [220, 201] on select "interconnected overlapping fastened exploited" at bounding box center [247, 206] width 54 height 10
click at [181, 214] on select "stand raise hail pump" at bounding box center [160, 219] width 42 height 10
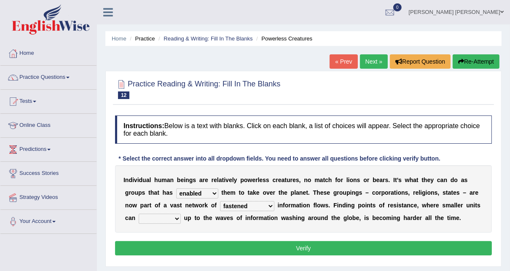
select select "raise"
click at [181, 214] on select "stand raise hail pump" at bounding box center [160, 219] width 42 height 10
click at [176, 194] on select "enabled contended embodied conjured" at bounding box center [197, 193] width 42 height 10
click at [176, 191] on select "enabled contended embodied conjured" at bounding box center [197, 193] width 42 height 10
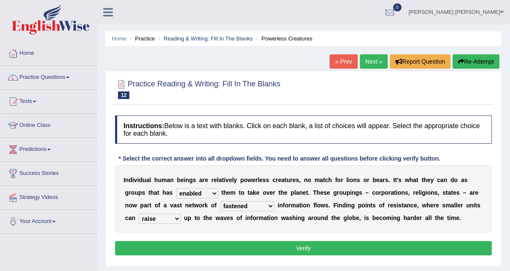
click at [281, 191] on b "h" at bounding box center [283, 192] width 4 height 7
click at [300, 244] on button "Verify" at bounding box center [303, 248] width 377 height 14
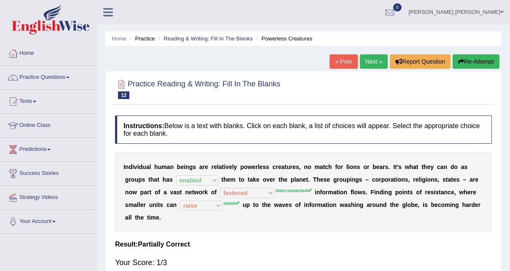
click at [367, 60] on link "Next »" at bounding box center [374, 61] width 28 height 14
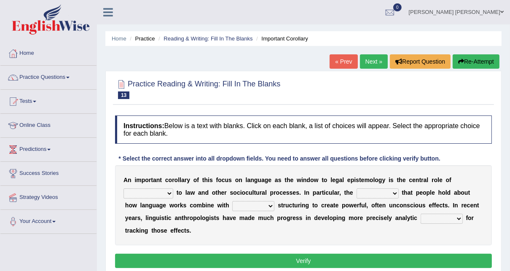
scroll to position [34, 0]
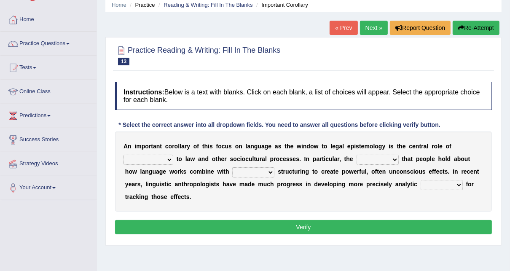
click at [173, 155] on select "discourse epoch dialect acquaintance" at bounding box center [148, 160] width 50 height 10
select select "acquaintance"
click at [173, 155] on select "discourse epoch dialect acquaintance" at bounding box center [148, 160] width 50 height 10
click at [357, 158] on select "deviation besmirch consent ideas" at bounding box center [378, 160] width 42 height 10
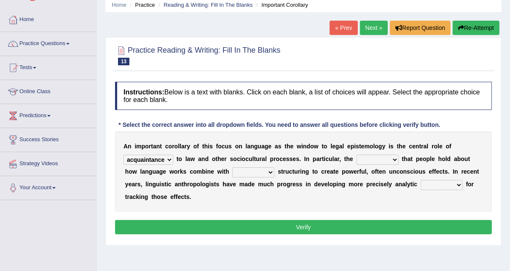
click at [357, 158] on select "deviation besmirch consent ideas" at bounding box center [378, 160] width 42 height 10
select select "ideas"
click at [357, 155] on select "deviation besmirch consent ideas" at bounding box center [378, 160] width 42 height 10
click at [232, 171] on select "mandatory linguistic legitimate customary" at bounding box center [253, 172] width 42 height 10
select select "linguistic"
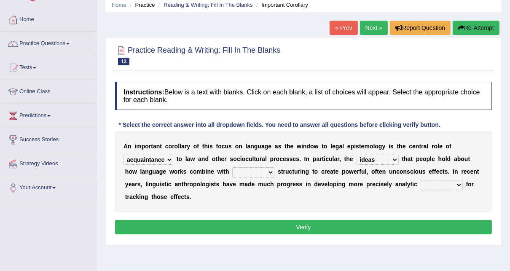
click at [232, 167] on select "mandatory linguistic legitimate customary" at bounding box center [253, 172] width 42 height 10
click at [421, 187] on select "tools appetite albums stroke" at bounding box center [442, 185] width 42 height 10
select select "tools"
click at [421, 180] on select "tools appetite albums stroke" at bounding box center [442, 185] width 42 height 10
drag, startPoint x: 122, startPoint y: 143, endPoint x: 347, endPoint y: 183, distance: 228.3
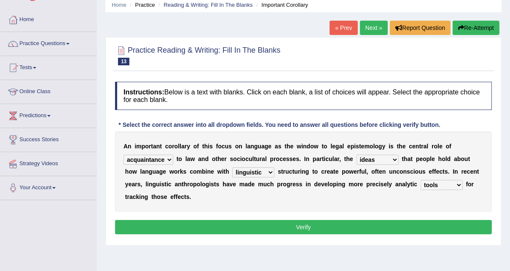
click at [347, 183] on div "A n i m p o r t a n t c o r o l l a r y o f t h i s f o c u s o n l a n g u a g…" at bounding box center [303, 172] width 377 height 80
click at [497, 263] on div "Home Practice Reading & Writing: Fill In The Blanks Important Corollary « Prev …" at bounding box center [303, 176] width 413 height 421
click at [314, 220] on button "Verify" at bounding box center [303, 227] width 377 height 14
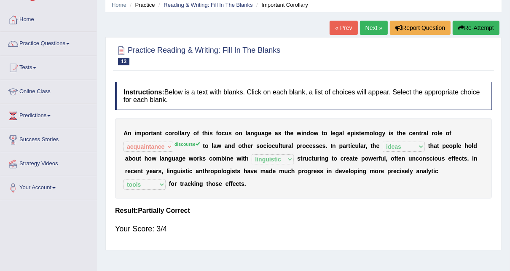
click at [378, 31] on link "Next »" at bounding box center [374, 28] width 28 height 14
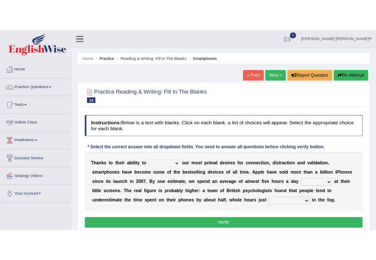
scroll to position [34, 0]
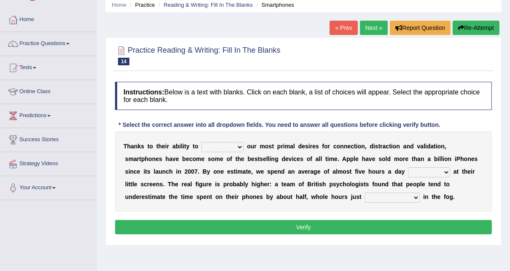
click at [205, 145] on select "hijack describe sharpen conserve" at bounding box center [222, 147] width 42 height 10
click at [253, 171] on b at bounding box center [254, 171] width 3 height 7
click at [408, 170] on select "watching waggling snoring staring" at bounding box center [429, 172] width 42 height 10
select select "staring"
click at [408, 167] on select "watching waggling snoring staring" at bounding box center [429, 172] width 42 height 10
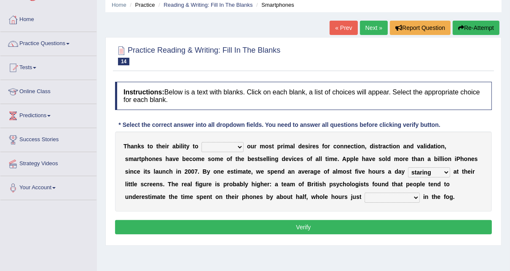
click at [365, 198] on select "has evaporated evaporating evaporate evaporates" at bounding box center [392, 198] width 55 height 10
click at [191, 201] on div "T [PERSON_NAME] t o t h e i r a b i l i t y t o hijack describe [PERSON_NAME] c…" at bounding box center [303, 172] width 377 height 80
drag, startPoint x: 223, startPoint y: 147, endPoint x: 291, endPoint y: 145, distance: 68.7
click at [291, 145] on div "T [PERSON_NAME] t o t h e i r a b i l i t y t o hijack describe [PERSON_NAME] c…" at bounding box center [303, 172] width 377 height 80
click at [298, 145] on b "d" at bounding box center [300, 146] width 4 height 7
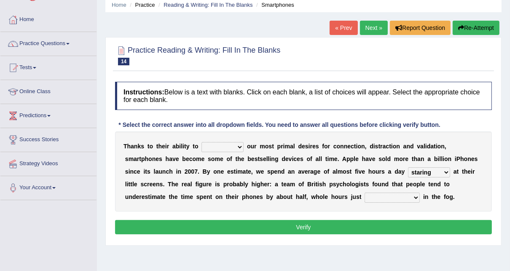
click at [52, 220] on div "Toggle navigation Home Practice Questions Speaking Practice Read Aloud Repeat S…" at bounding box center [255, 185] width 510 height 438
click at [217, 148] on select "hijack describe sharpen conserve" at bounding box center [222, 147] width 42 height 10
select select "sharpen"
click at [201, 142] on select "hijack describe sharpen conserve" at bounding box center [222, 147] width 42 height 10
click at [365, 200] on select "has evaporated evaporating evaporate evaporates" at bounding box center [392, 198] width 55 height 10
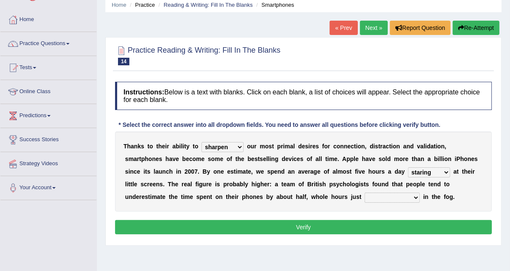
click at [365, 198] on select "has evaporated evaporating evaporate evaporates" at bounding box center [392, 198] width 55 height 10
select select "evaporate"
click at [365, 193] on select "has evaporated evaporating evaporate evaporates" at bounding box center [392, 198] width 55 height 10
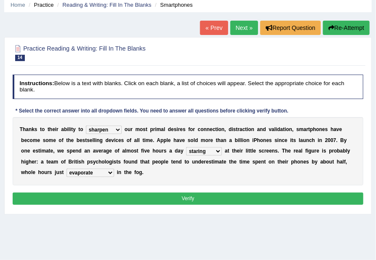
click at [113, 128] on select "hijack describe sharpen conserve" at bounding box center [104, 130] width 36 height 8
select select "describe"
click at [86, 126] on select "hijack describe sharpen conserve" at bounding box center [104, 130] width 36 height 8
click at [108, 128] on select "hijack describe sharpen conserve" at bounding box center [104, 130] width 36 height 8
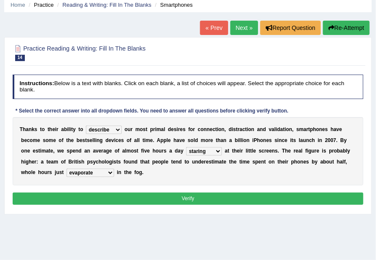
click at [186, 153] on select "watching waggling snoring staring" at bounding box center [204, 151] width 36 height 8
click at [186, 148] on select "watching waggling snoring staring" at bounding box center [204, 151] width 36 height 8
click at [114, 169] on select "has evaporated evaporating evaporate evaporates" at bounding box center [91, 173] width 48 height 8
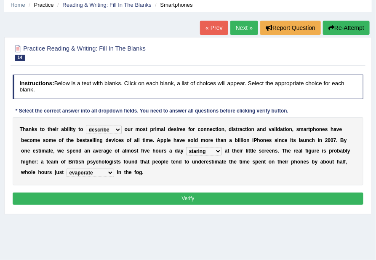
click at [114, 169] on select "has evaporated evaporating evaporate evaporates" at bounding box center [91, 173] width 48 height 8
click at [234, 132] on b "s" at bounding box center [235, 129] width 3 height 6
click at [114, 169] on select "has evaporated evaporating evaporate evaporates" at bounding box center [91, 173] width 48 height 8
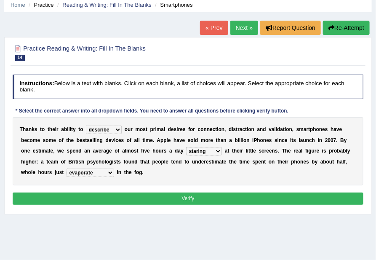
click at [114, 169] on select "has evaporated evaporating evaporate evaporates" at bounding box center [91, 173] width 48 height 8
click at [230, 199] on button "Verify" at bounding box center [189, 199] width 352 height 12
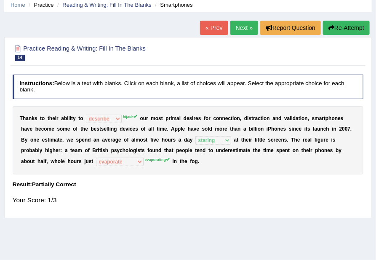
click at [240, 29] on link "Next »" at bounding box center [245, 28] width 28 height 14
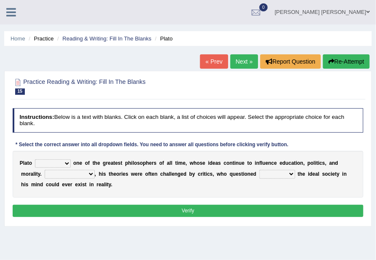
click at [64, 164] on select "keeps comes claims remains" at bounding box center [53, 163] width 36 height 8
click at [196, 166] on div "P l a t o keeps comes claims remains o n e o f t h e g r e a t e s t p h i l o …" at bounding box center [189, 174] width 352 height 47
click at [64, 163] on select "keeps comes claims remains" at bounding box center [53, 163] width 36 height 8
select select "remains"
click at [35, 159] on select "keeps comes claims remains" at bounding box center [53, 163] width 36 height 8
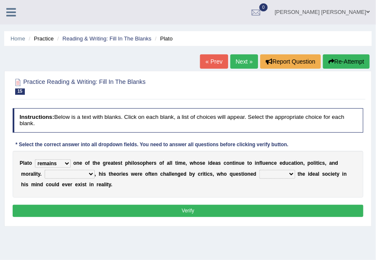
click at [63, 174] on select "Notwithstanding So However Whatever" at bounding box center [70, 174] width 50 height 8
select select "However"
click at [45, 170] on select "Notwithstanding So However Whatever" at bounding box center [70, 174] width 50 height 8
click at [260, 171] on select "which what that whether" at bounding box center [278, 174] width 36 height 8
select select "whether"
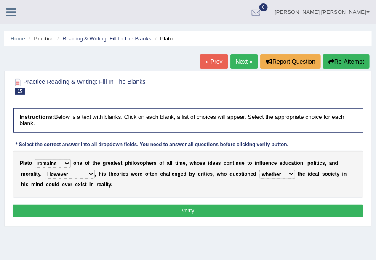
click at [260, 170] on select "which what that whether" at bounding box center [278, 174] width 36 height 8
click at [151, 211] on button "Verify" at bounding box center [189, 211] width 352 height 12
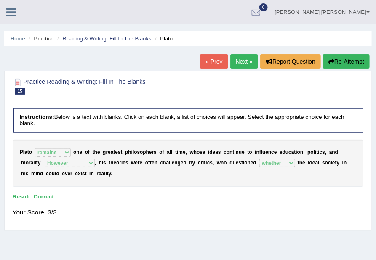
scroll to position [34, 0]
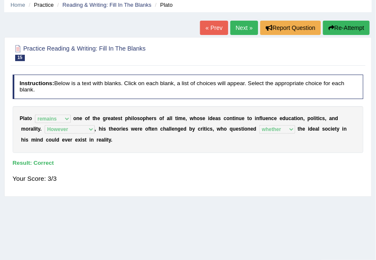
click at [244, 22] on link "Next »" at bounding box center [245, 28] width 28 height 14
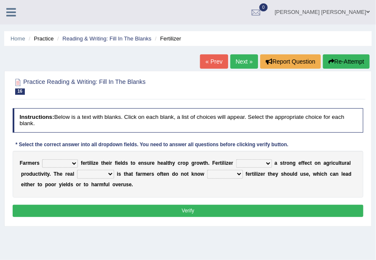
click at [72, 162] on select "must should need can" at bounding box center [60, 163] width 36 height 8
click at [256, 166] on select "has had have having" at bounding box center [254, 163] width 36 height 8
click at [253, 161] on select "has had have having" at bounding box center [254, 163] width 36 height 8
select select "has"
click at [236, 159] on select "has had have having" at bounding box center [254, 163] width 36 height 8
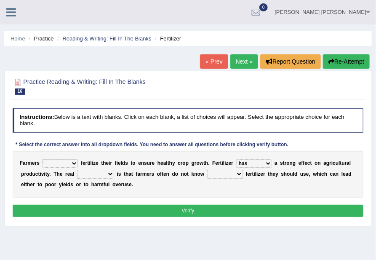
click at [242, 163] on select "has had have having" at bounding box center [254, 163] width 36 height 8
click at [120, 184] on div "F a r m e r s must should need can f e r t i l i z e t h e i r f i e l d s t o …" at bounding box center [189, 174] width 352 height 47
click at [105, 172] on select "problem question conclusion answer" at bounding box center [95, 174] width 37 height 8
select select "problem"
click at [77, 170] on select "problem question conclusion answer" at bounding box center [95, 174] width 37 height 8
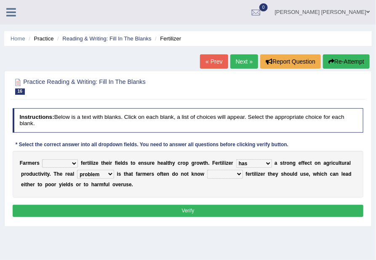
click at [220, 176] on select "how much how many however so much" at bounding box center [225, 174] width 36 height 8
click at [94, 171] on select "problem question conclusion answer" at bounding box center [95, 174] width 37 height 8
click at [148, 183] on div "F a r m e r s must should need can f e r t i l i z e t h e i r f i e l d s t o …" at bounding box center [189, 174] width 352 height 47
click at [224, 175] on select "how much how many however so much" at bounding box center [225, 174] width 36 height 8
select select "how much"
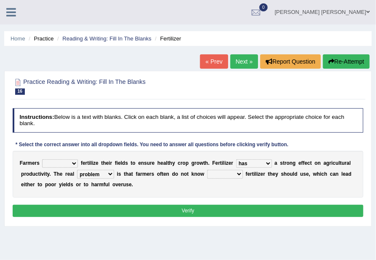
click at [207, 170] on select "how much how many however so much" at bounding box center [225, 174] width 36 height 8
click at [260, 182] on div "F a r m e r s must should need can f e r t i l i z e t h e i r f i e l d s t o …" at bounding box center [189, 174] width 352 height 47
click at [72, 162] on select "must should need can" at bounding box center [60, 163] width 36 height 8
select select "must"
click at [42, 159] on select "must should need can" at bounding box center [60, 163] width 36 height 8
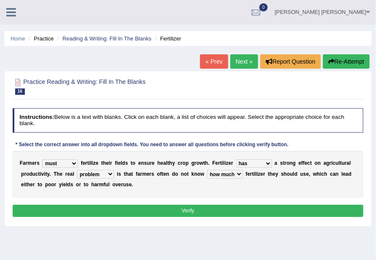
click at [169, 211] on button "Verify" at bounding box center [189, 211] width 352 height 12
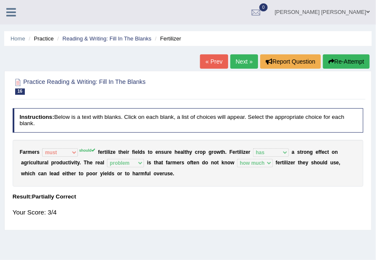
click at [239, 59] on link "Next »" at bounding box center [245, 61] width 28 height 14
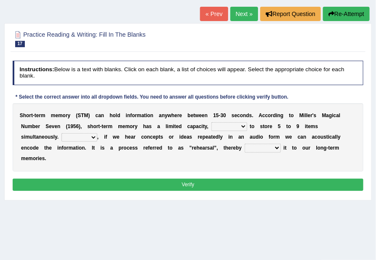
scroll to position [67, 0]
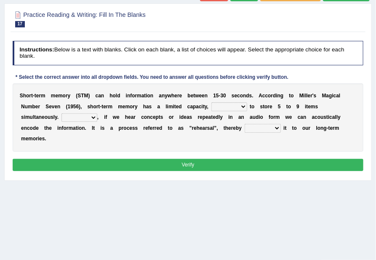
click at [212, 105] on select "being able is able be able unable" at bounding box center [230, 106] width 36 height 8
select select "unable"
click at [212, 102] on select "being able is able be able unable" at bounding box center [230, 106] width 36 height 8
click at [62, 119] on select "However So Moreover Therefore" at bounding box center [80, 117] width 36 height 8
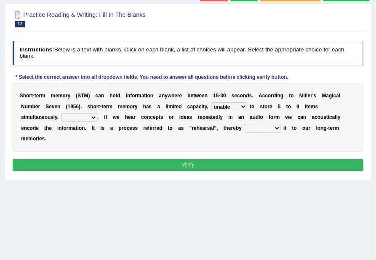
click at [62, 119] on select "However So Moreover Therefore" at bounding box center [80, 117] width 36 height 8
select select "Therefore"
click at [62, 113] on select "However So Moreover Therefore" at bounding box center [80, 117] width 36 height 8
click at [245, 128] on select "commit commits commiting commited" at bounding box center [263, 128] width 36 height 8
select select "commit"
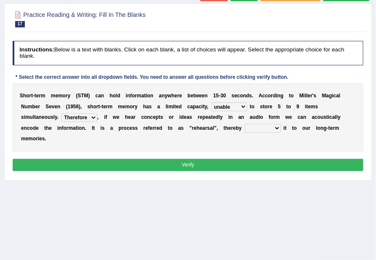
click at [245, 124] on select "commit commits commiting commited" at bounding box center [263, 128] width 36 height 8
click at [180, 159] on button "Verify" at bounding box center [189, 165] width 352 height 12
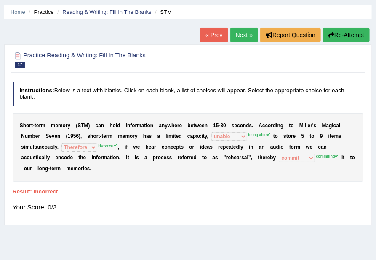
scroll to position [0, 0]
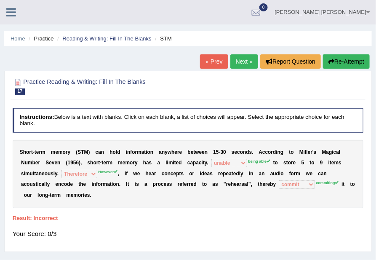
click at [246, 61] on link "Next »" at bounding box center [245, 61] width 28 height 14
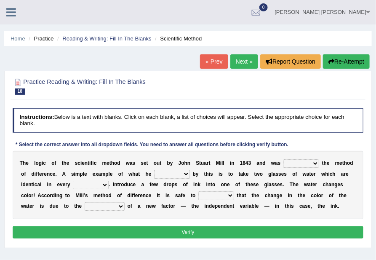
click at [290, 163] on select "pointed claimed demanded named" at bounding box center [302, 163] width 36 height 8
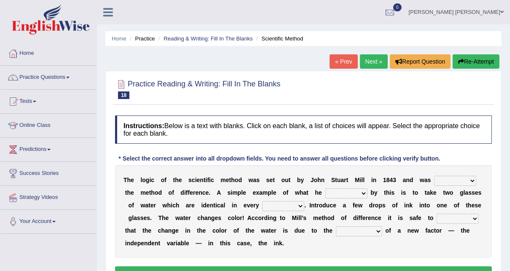
click at [376, 180] on select "pointed claimed demanded named" at bounding box center [455, 181] width 42 height 10
select select "named"
click at [376, 176] on select "pointed claimed demanded named" at bounding box center [455, 181] width 42 height 10
click at [325, 192] on select "capped charged found meant" at bounding box center [346, 193] width 42 height 10
select select "found"
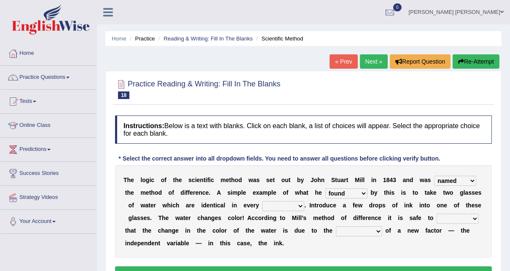
click at [325, 188] on select "capped charged found meant" at bounding box center [346, 193] width 42 height 10
click at [262, 202] on select "thought identity measure respect" at bounding box center [283, 206] width 42 height 10
select select "measure"
click at [262, 201] on select "thought identity measure respect" at bounding box center [283, 206] width 42 height 10
click at [376, 219] on select "assume discuss prefer acclaim" at bounding box center [458, 219] width 42 height 10
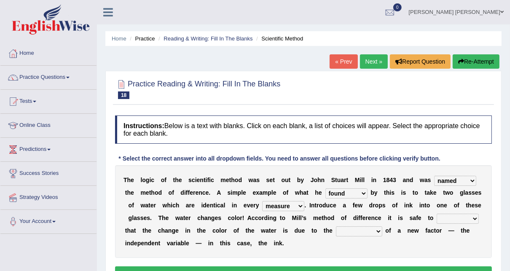
click at [376, 214] on select "assume discuss prefer acclaim" at bounding box center [458, 219] width 42 height 10
click at [336, 227] on select "introduction magnitude preparation purification" at bounding box center [359, 231] width 46 height 10
click at [376, 218] on select "assume discuss prefer acclaim" at bounding box center [458, 219] width 42 height 10
select select "acclaim"
click at [376, 214] on select "assume discuss prefer acclaim" at bounding box center [458, 219] width 42 height 10
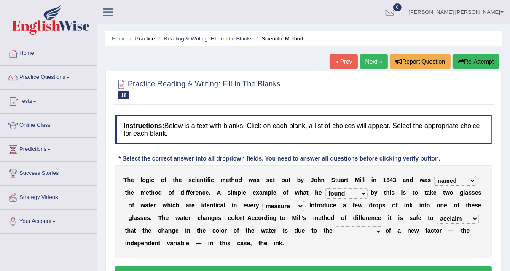
click at [336, 227] on select "introduction magnitude preparation purification" at bounding box center [359, 231] width 46 height 10
select select "introduction"
click at [336, 226] on select "introduction magnitude preparation purification" at bounding box center [359, 231] width 46 height 10
click at [318, 185] on div "T h e l o g i c o f t h e s c i e n t i f i c m e t h o d w a s s e t o u t b y…" at bounding box center [303, 211] width 377 height 93
click at [325, 191] on select "capped charged found meant" at bounding box center [346, 193] width 42 height 10
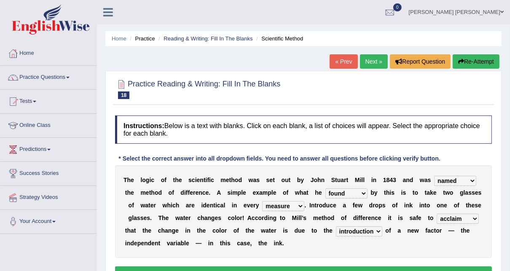
click at [325, 193] on select "capped charged found meant" at bounding box center [346, 193] width 42 height 10
click at [376, 190] on b "w" at bounding box center [447, 192] width 5 height 7
click at [376, 180] on select "pointed claimed demanded named" at bounding box center [455, 181] width 42 height 10
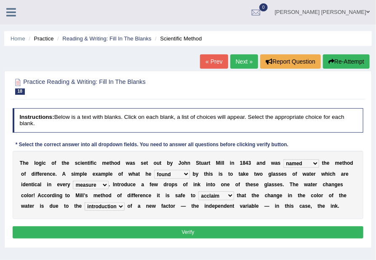
click at [209, 187] on div "T h e l o g i c o f t h e s c i e n t i f i c m e t h o d w a s s e t o u t b y…" at bounding box center [189, 185] width 352 height 68
click at [344, 183] on b at bounding box center [345, 185] width 3 height 6
click at [274, 196] on b "n" at bounding box center [275, 196] width 3 height 6
click at [199, 197] on select "assume discuss prefer acclaim" at bounding box center [217, 195] width 36 height 8
select select "assume"
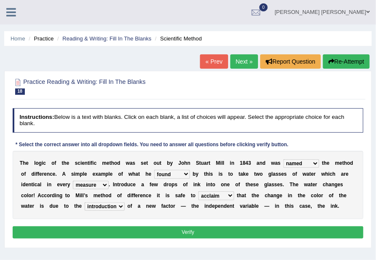
click at [199, 191] on select "assume discuss prefer acclaim" at bounding box center [217, 195] width 36 height 8
click at [265, 177] on div "T h e l o g i c o f t h e s c i e n t i f i c m e t h o d w a s s e t o u t b y…" at bounding box center [189, 185] width 352 height 68
click at [211, 185] on b "t" at bounding box center [212, 185] width 2 height 6
click at [199, 198] on select "assume discuss prefer acclaim" at bounding box center [217, 195] width 36 height 8
click at [73, 185] on select "thought identity measure respect" at bounding box center [91, 185] width 36 height 8
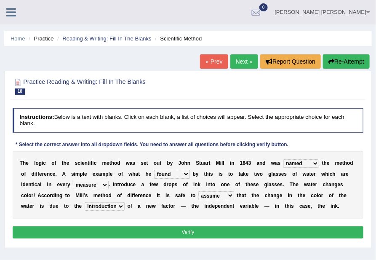
click at [265, 193] on b "c" at bounding box center [266, 196] width 3 height 6
click at [75, 233] on button "Verify" at bounding box center [189, 232] width 352 height 12
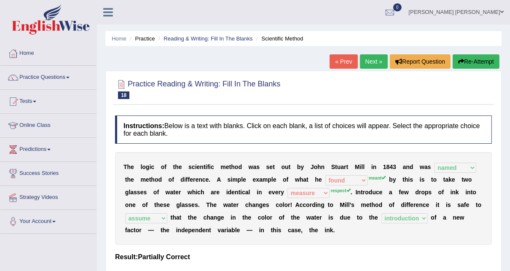
click at [369, 60] on link "Next »" at bounding box center [374, 61] width 28 height 14
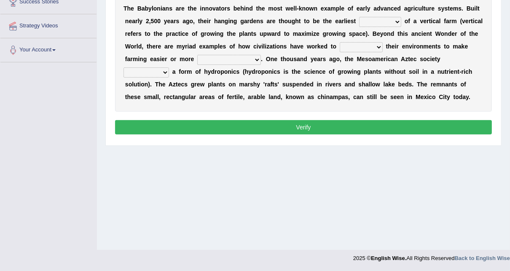
click at [359, 22] on select "prototype failure discredit protocol" at bounding box center [380, 22] width 42 height 10
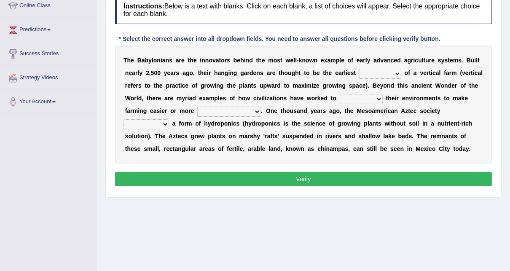
scroll to position [104, 0]
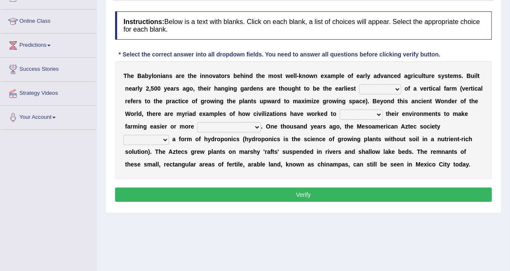
click at [359, 88] on select "prototype failure discredit protocol" at bounding box center [380, 89] width 42 height 10
select select "failure"
click at [359, 84] on select "prototype failure discredit protocol" at bounding box center [380, 89] width 42 height 10
click at [340, 114] on select "manipulate escape respect disarrange" at bounding box center [361, 115] width 43 height 10
click at [197, 122] on select "productive constructive connective counterproductive" at bounding box center [229, 127] width 64 height 10
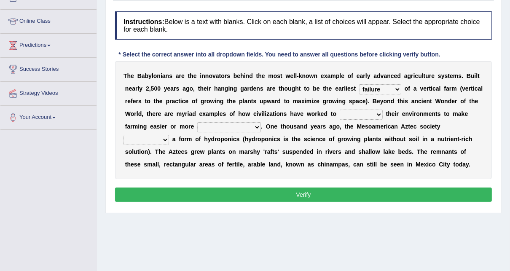
select select "productive"
click at [197, 122] on select "productive constructive connective counterproductive" at bounding box center [229, 127] width 64 height 10
click at [340, 114] on select "manipulate escape respect disarrange" at bounding box center [361, 115] width 43 height 10
select select "respect"
click at [340, 110] on select "manipulate escape respect disarrange" at bounding box center [361, 115] width 43 height 10
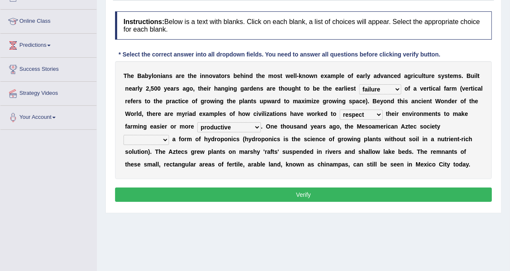
click at [169, 135] on select "domineered volunteered pioneered engineered" at bounding box center [146, 140] width 46 height 10
click at [337, 164] on div "T h e B a b y l o n i a n s a r e t h e i n n o v a t o r s b e h i n d t h e m…" at bounding box center [303, 120] width 377 height 118
click at [169, 135] on select "domineered volunteered pioneered engineered" at bounding box center [146, 140] width 46 height 10
select select "engineered"
click at [169, 135] on select "domineered volunteered pioneered engineered" at bounding box center [146, 140] width 46 height 10
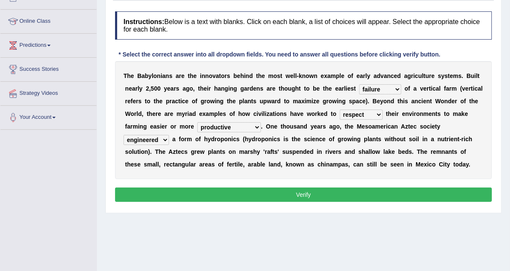
click at [169, 135] on select "domineered volunteered pioneered engineered" at bounding box center [146, 140] width 46 height 10
drag, startPoint x: 124, startPoint y: 73, endPoint x: 279, endPoint y: 159, distance: 176.6
click at [248, 141] on div "T h e B a b y l o n i a n s a r e t h e i n n o v a t o r s b e h i n d t h e m…" at bounding box center [303, 120] width 377 height 118
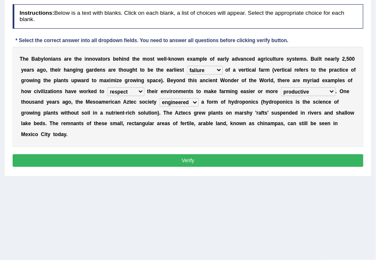
click at [187, 70] on select "prototype failure discredit protocol" at bounding box center [205, 70] width 36 height 8
select select "prototype"
click at [187, 66] on select "prototype failure discredit protocol" at bounding box center [205, 70] width 36 height 8
click at [269, 115] on b at bounding box center [270, 113] width 3 height 6
click at [160, 99] on select "domineered volunteered pioneered engineered" at bounding box center [179, 102] width 39 height 8
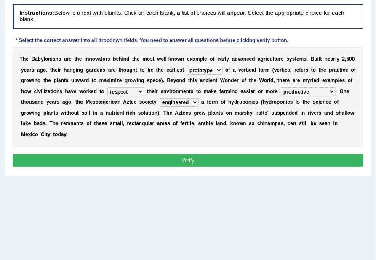
click at [160, 99] on select "domineered volunteered pioneered engineered" at bounding box center [179, 102] width 39 height 8
click at [132, 154] on button "Verify" at bounding box center [189, 160] width 352 height 12
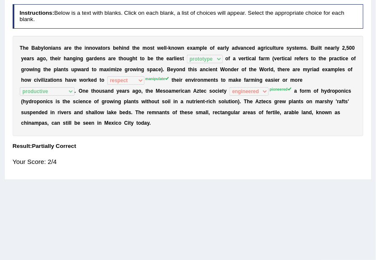
click at [321, 255] on div "Home Practice Reading & Writing: Fill In The Blanks Vertical Farming « Prev Nex…" at bounding box center [188, 106] width 376 height 421
click at [166, 157] on div "Your Score: 2/4" at bounding box center [189, 161] width 352 height 17
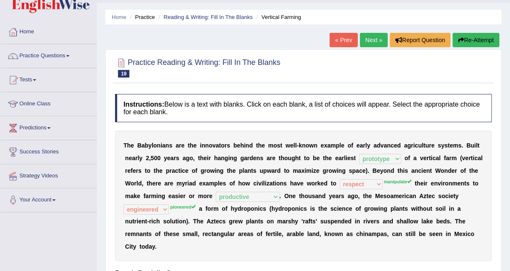
scroll to position [34, 0]
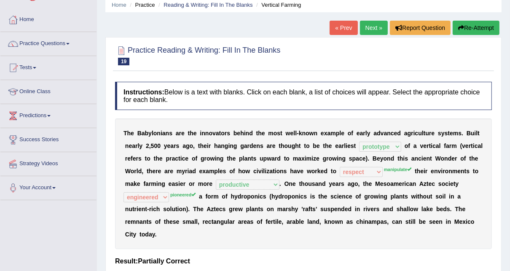
click at [373, 31] on link "Next »" at bounding box center [374, 28] width 28 height 14
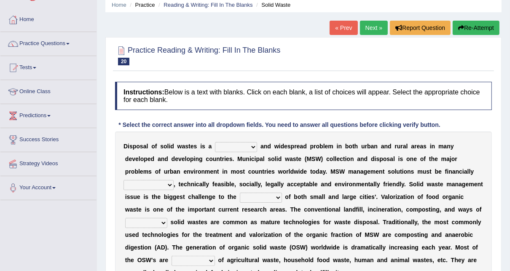
scroll to position [67, 0]
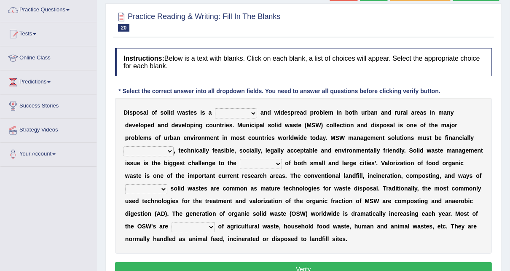
click at [242, 115] on select "slanting stinging stalling shafting" at bounding box center [236, 113] width 42 height 10
click at [426, 125] on b at bounding box center [427, 125] width 3 height 7
click at [174, 146] on select "unattainable sustainable objectionable treasonable" at bounding box center [148, 151] width 50 height 10
select select "sustainable"
click at [174, 146] on select "unattainable sustainable objectionable treasonable" at bounding box center [148, 151] width 50 height 10
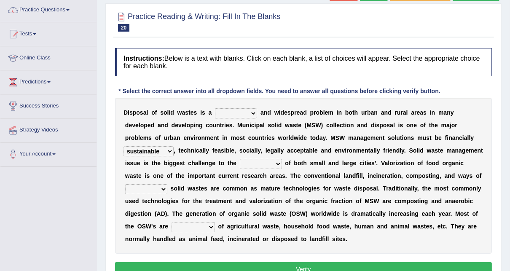
click at [240, 163] on select "plants culture authorities history" at bounding box center [261, 164] width 42 height 10
select select "authorities"
click at [240, 159] on select "plants culture authorities history" at bounding box center [261, 164] width 42 height 10
click at [167, 184] on select "reserving preserving deserving handling" at bounding box center [146, 189] width 42 height 10
select select "handling"
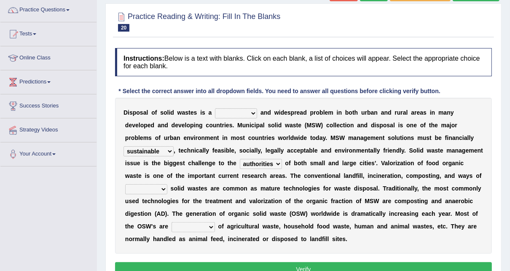
click at [167, 184] on select "reserving preserving deserving handling" at bounding box center [146, 189] width 42 height 10
click at [215, 222] on select "composed disposed composing disposing" at bounding box center [193, 227] width 43 height 10
select select "composed"
click at [215, 222] on select "composed disposed composing disposing" at bounding box center [193, 227] width 43 height 10
click at [257, 114] on b at bounding box center [258, 112] width 3 height 7
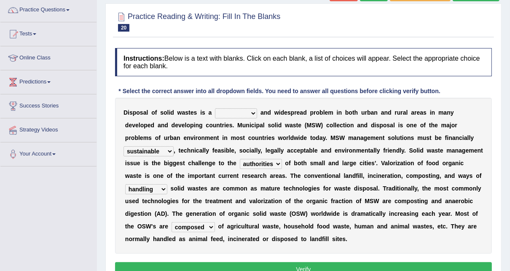
click at [239, 114] on select "slanting stinging stalling shafting" at bounding box center [236, 113] width 42 height 10
select select "stalling"
click at [215, 108] on select "slanting stinging stalling shafting" at bounding box center [236, 113] width 42 height 10
click at [349, 148] on b "o" at bounding box center [351, 150] width 4 height 7
click at [317, 262] on button "Verify" at bounding box center [303, 269] width 377 height 14
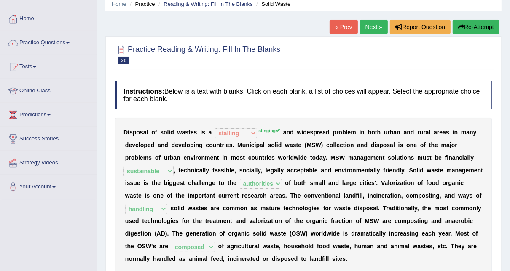
scroll to position [34, 0]
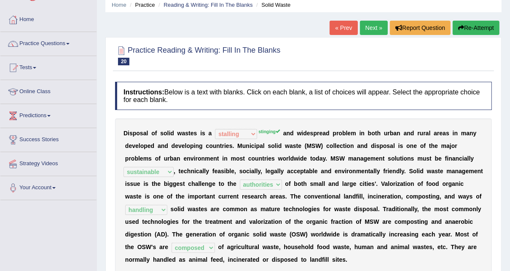
click at [376, 30] on link "Next »" at bounding box center [374, 28] width 28 height 14
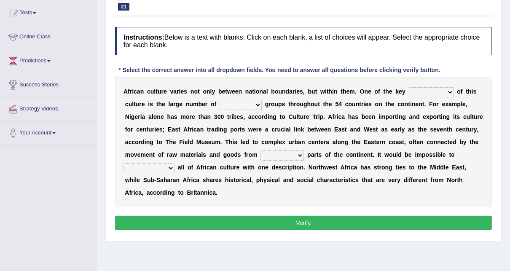
scroll to position [101, 0]
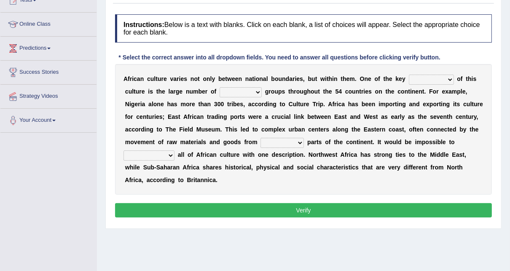
click at [407, 68] on div "A f r i c a n c u l t u r e v a r i e s n o t o n l y b e t w e e n n a t i o n…" at bounding box center [303, 129] width 377 height 131
click at [409, 76] on select "conjectures features issues doubts" at bounding box center [431, 80] width 45 height 10
select select "doubts"
click at [409, 75] on select "conjectures features issues doubts" at bounding box center [431, 80] width 45 height 10
click at [220, 91] on select "ethic ethnic eugenic epic" at bounding box center [241, 92] width 42 height 10
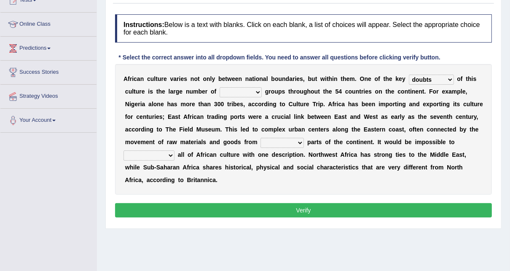
select select "ethnic"
click at [220, 87] on select "ethic ethnic eugenic epic" at bounding box center [241, 92] width 42 height 10
click at [220, 91] on select "ethic ethnic eugenic epic" at bounding box center [241, 92] width 42 height 10
click at [409, 79] on select "conjectures features issues doubts" at bounding box center [431, 80] width 45 height 10
click at [381, 124] on div "A f r i c a n c u l t u r e v a r i e s n o t o n l y b e t w e e n n a t i o n…" at bounding box center [303, 129] width 377 height 131
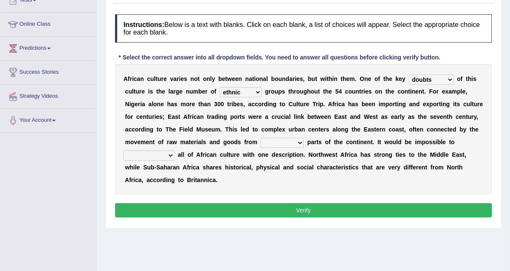
click at [260, 140] on select "forelocked interlocked unlocked landlocked" at bounding box center [281, 143] width 43 height 10
select select "forelocked"
click at [260, 138] on select "forelocked interlocked unlocked landlocked" at bounding box center [281, 143] width 43 height 10
click at [175, 150] on select "characterize conceptualize symbolize synthesize" at bounding box center [148, 155] width 51 height 10
click at [424, 120] on b "e" at bounding box center [425, 116] width 3 height 7
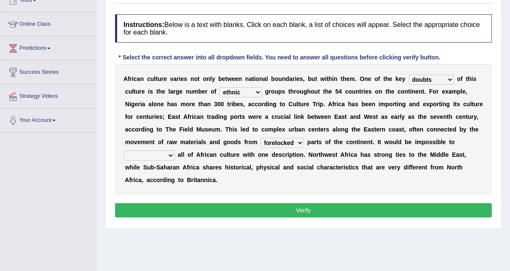
click at [175, 150] on select "characterize conceptualize symbolize synthesize" at bounding box center [148, 155] width 51 height 10
select select "symbolize"
click at [175, 150] on select "characterize conceptualize symbolize synthesize" at bounding box center [148, 155] width 51 height 10
click at [265, 203] on button "Verify" at bounding box center [303, 210] width 377 height 14
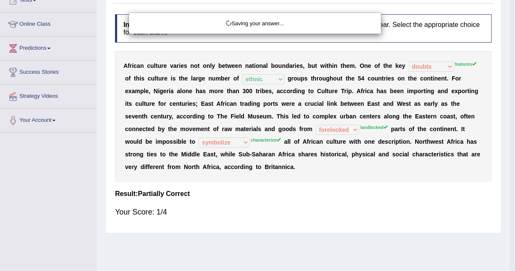
drag, startPoint x: 306, startPoint y: 149, endPoint x: 306, endPoint y: 120, distance: 29.1
click at [309, 148] on div "Saving your answer..." at bounding box center [257, 135] width 515 height 271
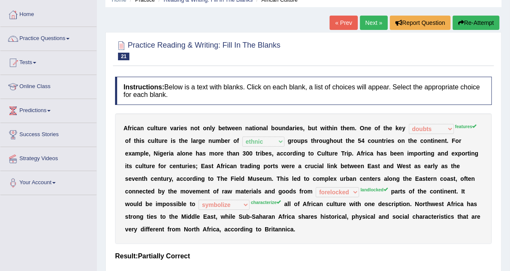
scroll to position [37, 0]
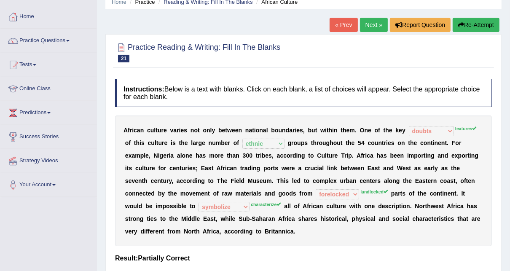
click at [376, 30] on link "Next »" at bounding box center [374, 25] width 28 height 14
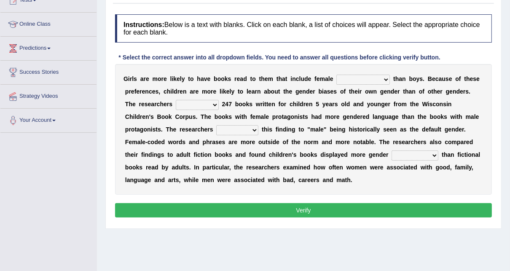
click at [367, 78] on select "protagonists cosmogonists agonists expressionists" at bounding box center [363, 80] width 54 height 10
click at [347, 77] on select "protagonists cosmogonists agonists expressionists" at bounding box center [363, 80] width 54 height 10
click at [357, 78] on select "protagonists cosmogonists agonists expressionists" at bounding box center [363, 80] width 54 height 10
select select "expressionists"
click at [336, 75] on select "protagonists cosmogonists agonists expressionists" at bounding box center [363, 80] width 54 height 10
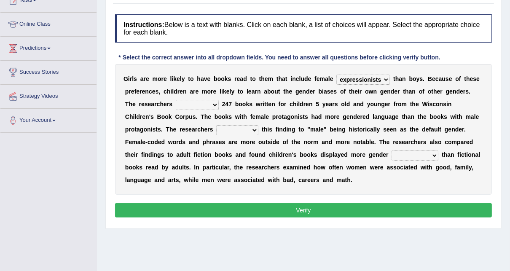
click at [188, 99] on div "G i r l s a r e m o r e l i k e l y t o h a v e b o o k s r e a d t o t h e m t…" at bounding box center [303, 129] width 377 height 131
click at [191, 104] on select "hydrolyzed paralyzed catalyzed analyzed" at bounding box center [197, 105] width 43 height 10
click at [176, 100] on select "hydrolyzed paralyzed catalyzed analyzed" at bounding box center [197, 105] width 43 height 10
click at [185, 106] on select "hydrolyzed paralyzed catalyzed analyzed" at bounding box center [197, 105] width 43 height 10
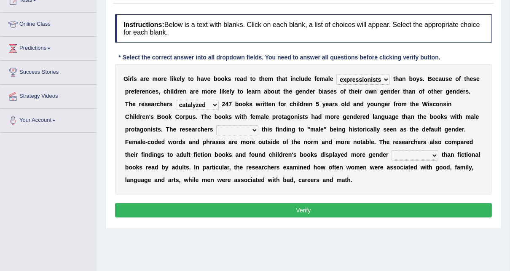
click at [185, 106] on select "hydrolyzed paralyzed catalyzed analyzed" at bounding box center [197, 105] width 43 height 10
select select "analyzed"
click at [176, 100] on select "hydrolyzed paralyzed catalyzed analyzed" at bounding box center [197, 105] width 43 height 10
click at [207, 125] on div "G i r l s a r e m o r e l i k e l y t o h a v e b o o k s r e a d t o t h e m t…" at bounding box center [303, 129] width 377 height 131
click at [339, 80] on select "protagonists cosmogonists agonists expressionists" at bounding box center [363, 80] width 54 height 10
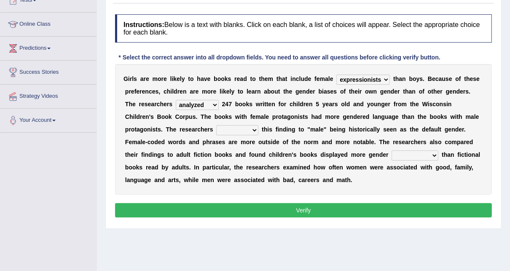
click at [339, 80] on select "protagonists cosmogonists agonists expressionists" at bounding box center [363, 80] width 54 height 10
click at [216, 129] on select "contribute tribute distribute attribute" at bounding box center [237, 130] width 42 height 10
click at [249, 105] on b "s" at bounding box center [250, 104] width 3 height 7
click at [392, 156] on select "stereotypes teletypes prototypes electrotypes" at bounding box center [415, 155] width 47 height 10
select select "prototypes"
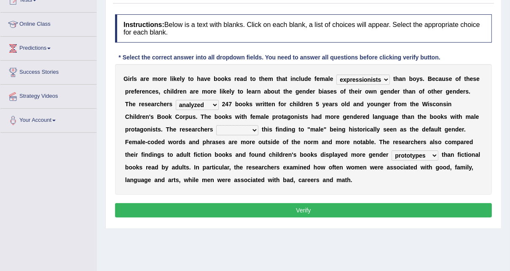
click at [392, 150] on select "stereotypes teletypes prototypes electrotypes" at bounding box center [415, 155] width 47 height 10
click at [216, 134] on select "contribute tribute distribute attribute" at bounding box center [237, 130] width 42 height 10
select select "contribute"
click at [216, 125] on select "contribute tribute distribute attribute" at bounding box center [237, 130] width 42 height 10
click at [259, 207] on button "Verify" at bounding box center [303, 210] width 377 height 14
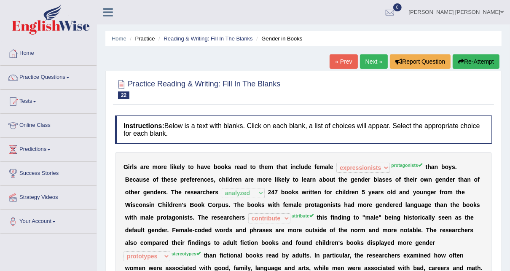
click at [381, 60] on link "Next »" at bounding box center [374, 61] width 28 height 14
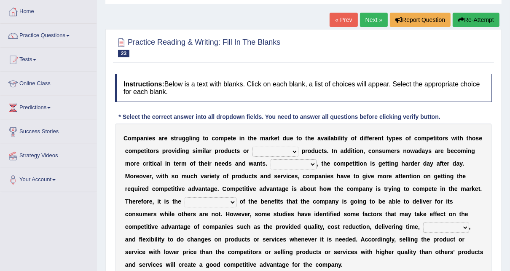
scroll to position [67, 0]
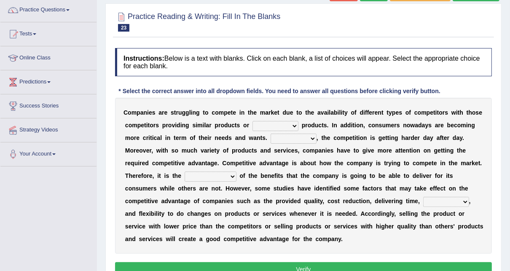
click at [271, 127] on select "constitution restitution substitution institution" at bounding box center [275, 126] width 46 height 10
select select "substitution"
click at [252, 121] on select "constitution restitution substitution institution" at bounding box center [275, 126] width 46 height 10
click at [271, 135] on select "However Instead Additionally Therefore" at bounding box center [294, 139] width 46 height 10
click at [367, 137] on b at bounding box center [368, 137] width 3 height 7
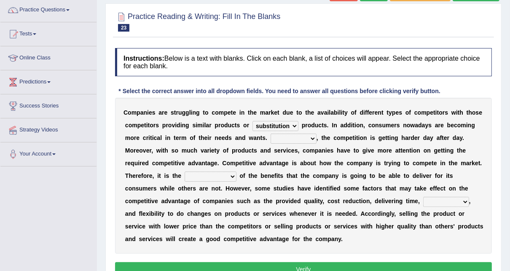
click at [282, 140] on select "However Instead Additionally Therefore" at bounding box center [294, 139] width 46 height 10
select select "However"
click at [271, 134] on select "However Instead Additionally Therefore" at bounding box center [294, 139] width 46 height 10
drag, startPoint x: 436, startPoint y: 158, endPoint x: 473, endPoint y: 175, distance: 41.1
click at [473, 175] on div "C o m p a n i e s a r e s t r u g g l i n g t o c o m p e t e i n t h e m a r k…" at bounding box center [303, 176] width 377 height 156
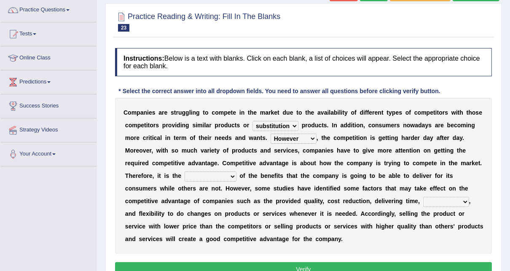
select select "dissemination"
click at [236, 172] on select "dissemination ordination determination incarnation" at bounding box center [211, 177] width 52 height 10
click at [279, 123] on select "constitution restitution substitution institution" at bounding box center [275, 126] width 46 height 10
click at [459, 132] on div "C o m p a n i e s a r e s t r u g g l i n g t o c o m p e t e i n t h e m a r k…" at bounding box center [303, 176] width 377 height 156
click at [469, 202] on b "," at bounding box center [470, 201] width 2 height 7
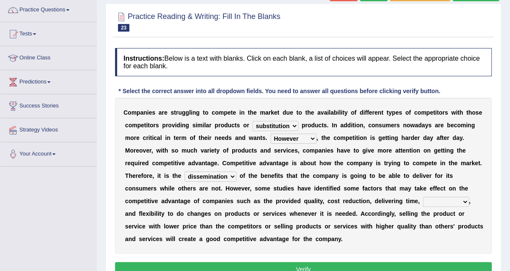
drag, startPoint x: 278, startPoint y: 201, endPoint x: 269, endPoint y: 197, distance: 10.0
click at [423, 200] on select "captivation aggregation deprivation innovation" at bounding box center [446, 202] width 46 height 10
select select "deprivation"
click at [423, 197] on select "captivation aggregation deprivation innovation" at bounding box center [446, 202] width 46 height 10
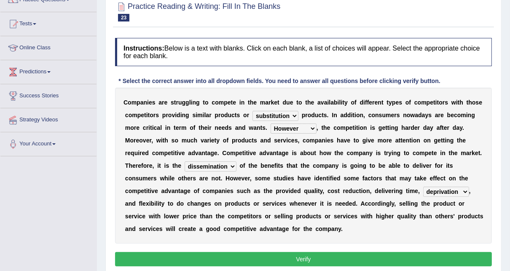
scroll to position [101, 0]
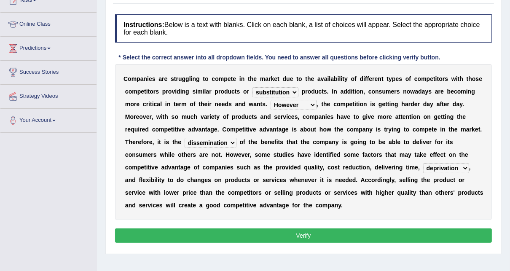
click at [301, 228] on button "Verify" at bounding box center [303, 235] width 377 height 14
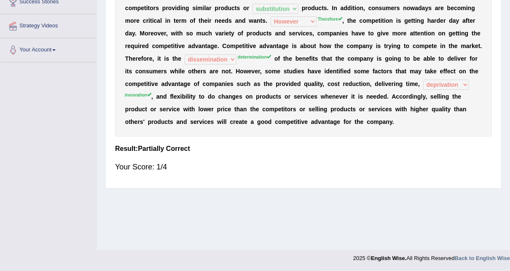
scroll to position [3, 0]
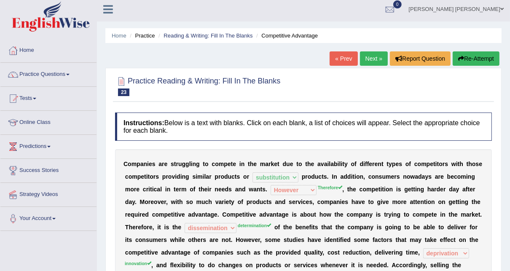
click at [381, 64] on link "Next »" at bounding box center [374, 58] width 28 height 14
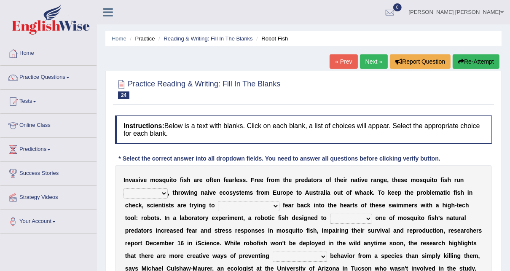
click at [162, 193] on select "occupant flippant rampant concordant" at bounding box center [145, 193] width 44 height 10
select select "rampant"
click at [123, 188] on select "occupant flippant rampant concordant" at bounding box center [145, 193] width 44 height 10
click at [218, 206] on select "accept spike strike [PERSON_NAME]" at bounding box center [249, 206] width 62 height 10
click at [194, 207] on b "y" at bounding box center [195, 205] width 3 height 7
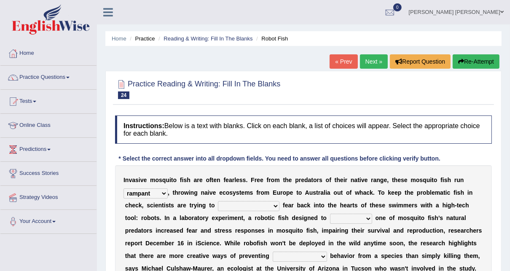
click at [211, 206] on b "o" at bounding box center [213, 205] width 4 height 7
click at [218, 205] on select "accept spike strike drake" at bounding box center [249, 206] width 62 height 10
click at [218, 203] on select "accept spike strike drake" at bounding box center [249, 206] width 62 height 10
select select "strike"
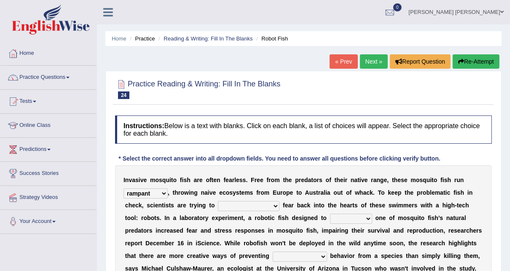
click at [218, 201] on select "accept spike strike drake" at bounding box center [249, 206] width 62 height 10
click at [330, 216] on select "bequest mimic battle conquest" at bounding box center [351, 219] width 42 height 10
select select "mimic"
click at [330, 214] on select "bequest mimic battle conquest" at bounding box center [351, 219] width 42 height 10
click at [330, 256] on b "b" at bounding box center [332, 255] width 4 height 7
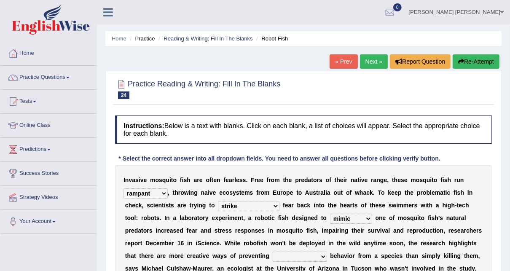
click at [273, 259] on select "unprivileged unprecedented uncharted unwanted" at bounding box center [300, 257] width 54 height 10
select select "unprecedented"
click at [273, 252] on select "unprivileged unprecedented uncharted unwanted" at bounding box center [300, 257] width 54 height 10
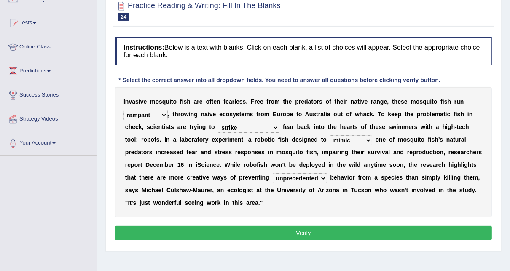
scroll to position [101, 0]
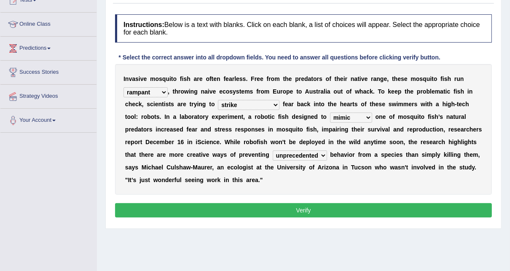
click at [298, 203] on button "Verify" at bounding box center [303, 210] width 377 height 14
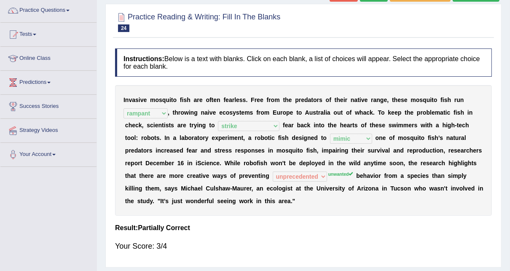
scroll to position [0, 0]
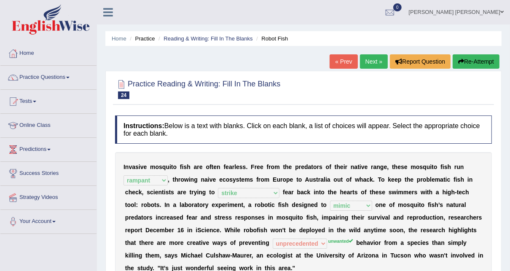
click at [377, 64] on link "Next »" at bounding box center [374, 61] width 28 height 14
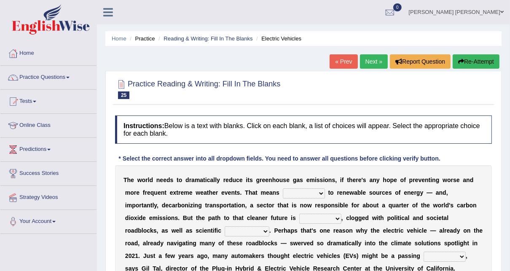
click at [283, 192] on select "grafting drafting crafting shifting" at bounding box center [304, 193] width 42 height 10
click at [223, 201] on div "T h e w o r l d n e e d s t o d r a m a t i c a l l y r e d u c e i t s g r e e…" at bounding box center [303, 224] width 377 height 118
click at [299, 216] on select "daunting daunted daunt dauntless" at bounding box center [320, 219] width 42 height 10
select select "daunting"
click at [299, 214] on select "daunting daunted daunt dauntless" at bounding box center [320, 219] width 42 height 10
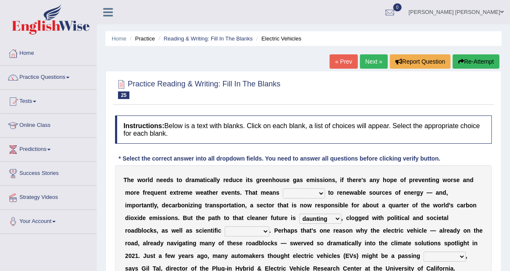
click at [225, 231] on select "spectacles obstacles tentacles receptacles" at bounding box center [247, 231] width 45 height 10
select select "obstacles"
click at [225, 226] on select "spectacles obstacles tentacles receptacles" at bounding box center [247, 231] width 45 height 10
click at [424, 259] on select "fad gad tad lad" at bounding box center [445, 257] width 42 height 10
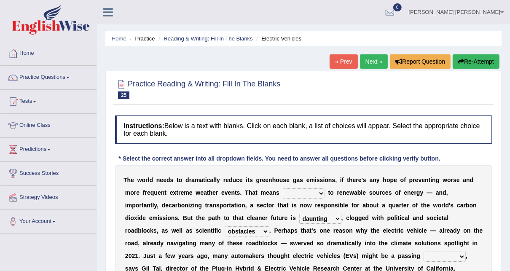
click at [283, 191] on select "grafting drafting crafting shifting" at bounding box center [304, 193] width 42 height 10
select select "shifting"
click at [283, 188] on select "grafting drafting crafting shifting" at bounding box center [304, 193] width 42 height 10
click at [424, 256] on select "fad gad tad lad" at bounding box center [445, 257] width 42 height 10
click at [424, 258] on select "fad gad tad lad" at bounding box center [445, 257] width 42 height 10
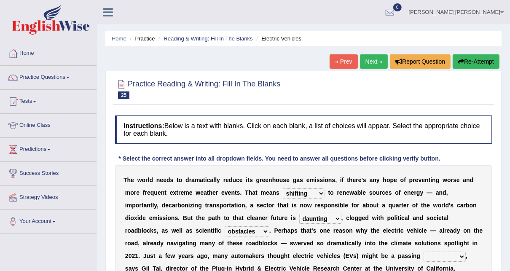
click at [424, 258] on select "fad gad tad lad" at bounding box center [445, 257] width 42 height 10
click at [434, 225] on div "T h e w o r l d n e e d s t o d r a m a t i c a l l y r e d u c e i t s g r e e…" at bounding box center [303, 224] width 377 height 118
click at [424, 253] on select "fad gad tad lad" at bounding box center [445, 257] width 42 height 10
select select "tad"
click at [424, 252] on select "fad gad tad lad" at bounding box center [445, 257] width 42 height 10
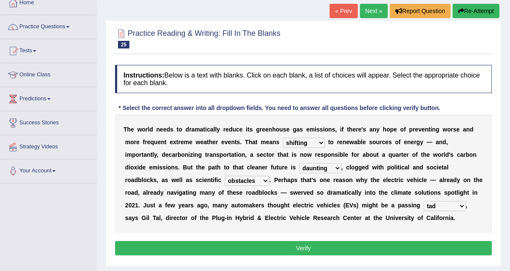
scroll to position [67, 0]
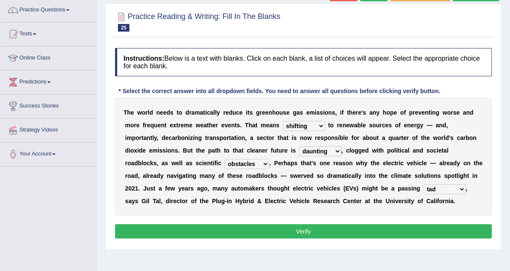
click at [288, 234] on button "Verify" at bounding box center [303, 231] width 377 height 14
